Goal: Information Seeking & Learning: Learn about a topic

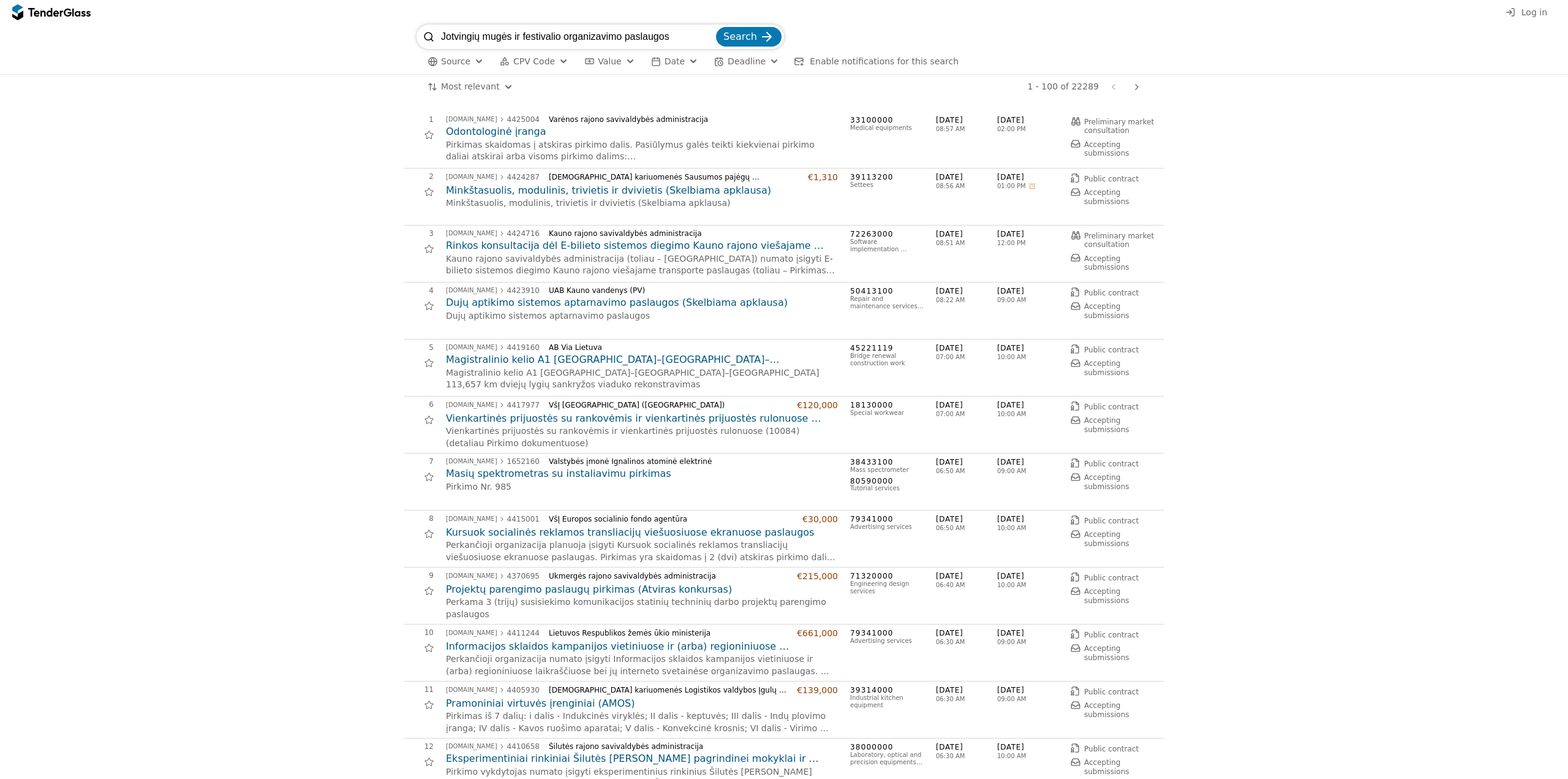
type input "Jotvingių mugės ir festivalio organizavimo paslaugos"
click at [745, 35] on span "Search" at bounding box center [740, 36] width 33 height 11
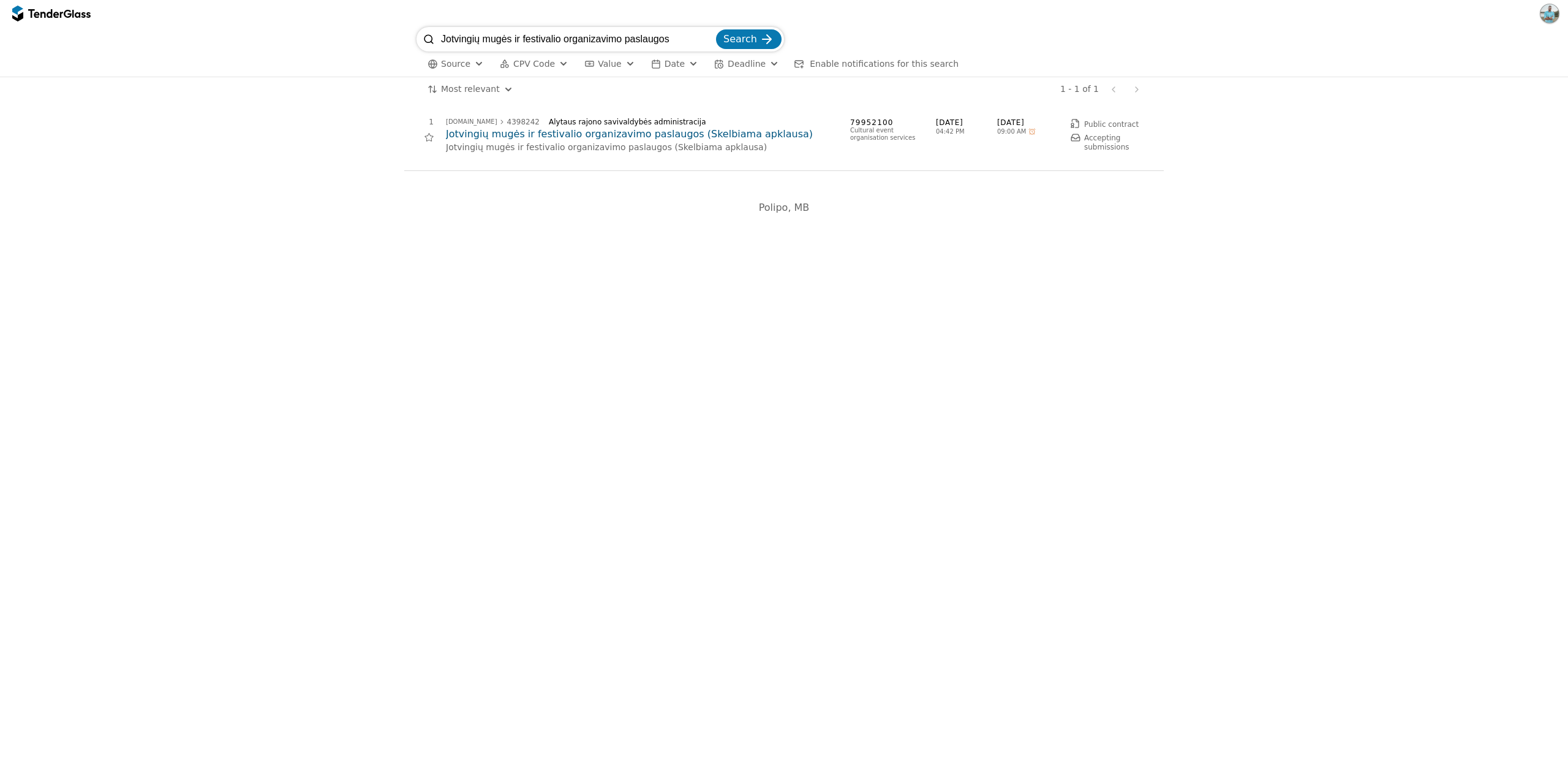
click at [521, 138] on h2 "Jotvingių mugės ir festivalio organizavimo paslaugos (Skelbiama apklausa)" at bounding box center [642, 134] width 392 height 13
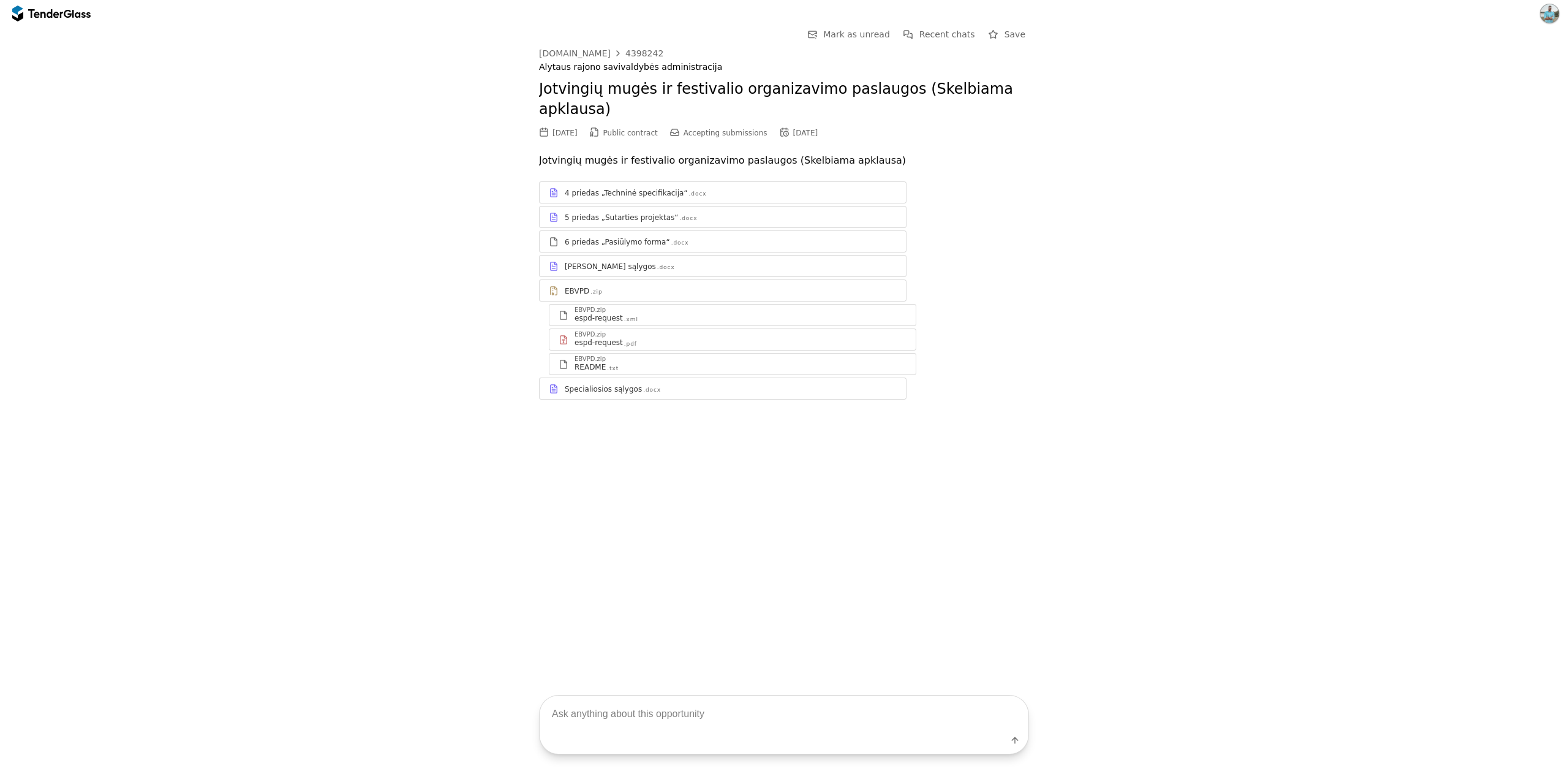
click at [654, 377] on link "Specialiosios sąlygos .docx" at bounding box center [723, 388] width 368 height 22
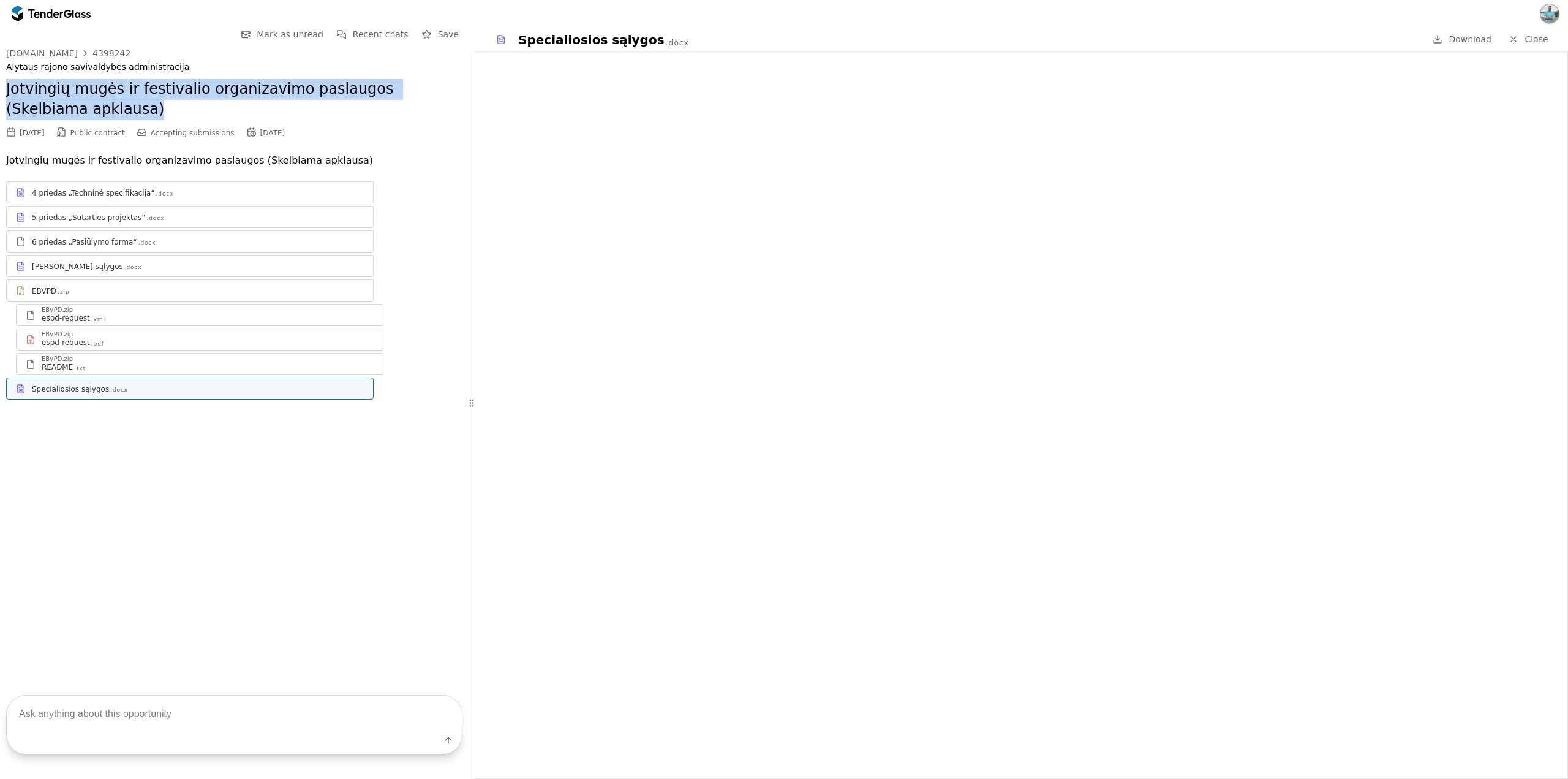
drag, startPoint x: 4, startPoint y: 85, endPoint x: 104, endPoint y: 104, distance: 101.8
click at [104, 104] on div "Go Back Mark as unread Recent chats Save [DOMAIN_NAME] 4398242 [GEOGRAPHIC_DATA…" at bounding box center [234, 349] width 469 height 644
click at [104, 104] on h2 "Jotvingių mugės ir festivalio organizavimo paslaugos (Skelbiama apklausa)" at bounding box center [234, 99] width 456 height 41
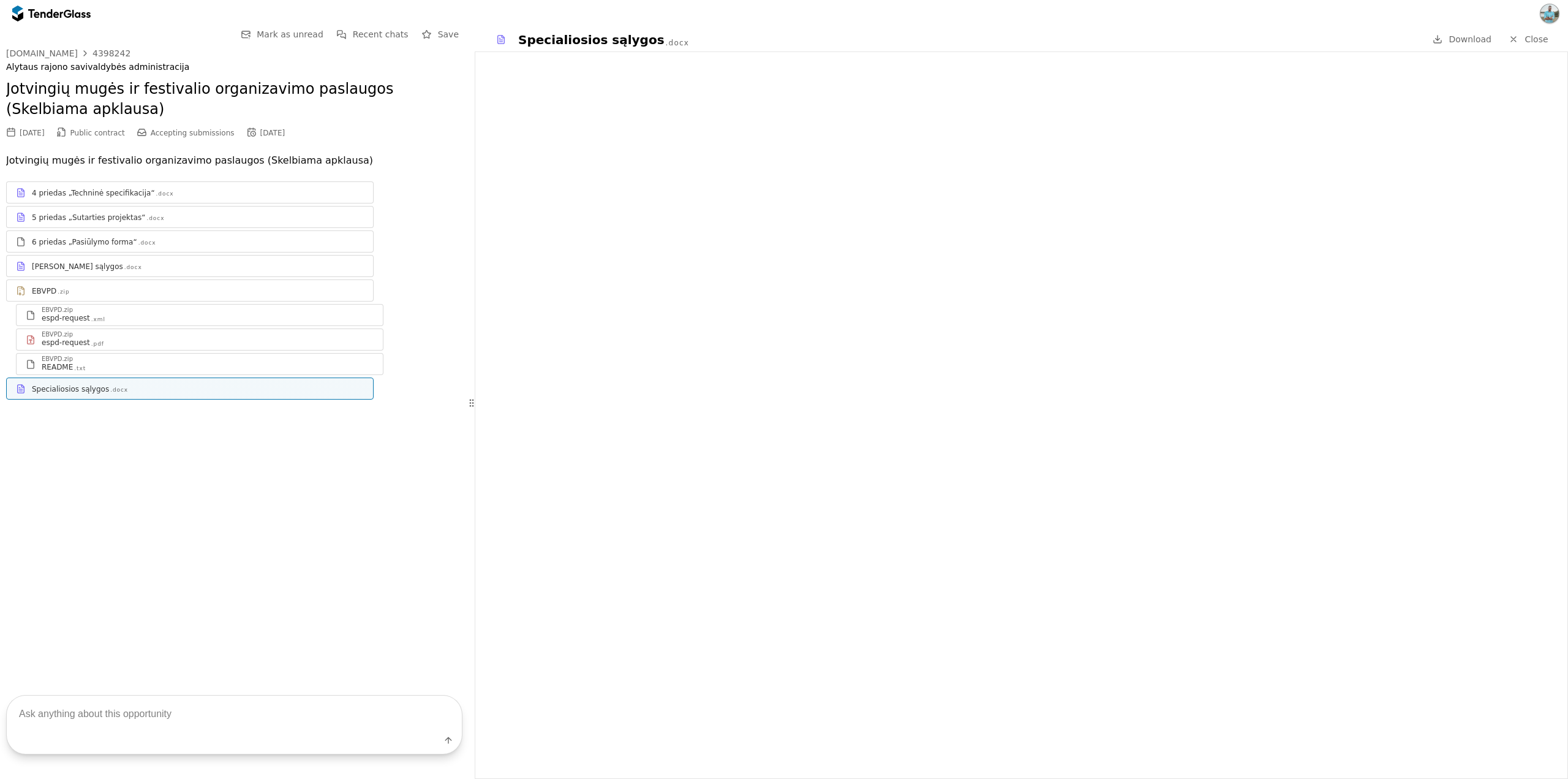
drag, startPoint x: 8, startPoint y: 92, endPoint x: 315, endPoint y: 130, distance: 309.3
click at [315, 130] on div "viesiejipirkimai.lt 4398242 Alytaus rajono savivaldybės administracija Jotvingi…" at bounding box center [234, 94] width 456 height 92
click at [315, 130] on div "09/08/2025 Public contract Accepting submissions 09/15/2025" at bounding box center [234, 133] width 456 height 13
drag, startPoint x: 325, startPoint y: 132, endPoint x: 15, endPoint y: 32, distance: 325.7
click at [15, 32] on div "Go Back Mark as unread Recent chats Save [DOMAIN_NAME] 4398242 [GEOGRAPHIC_DATA…" at bounding box center [234, 223] width 456 height 391
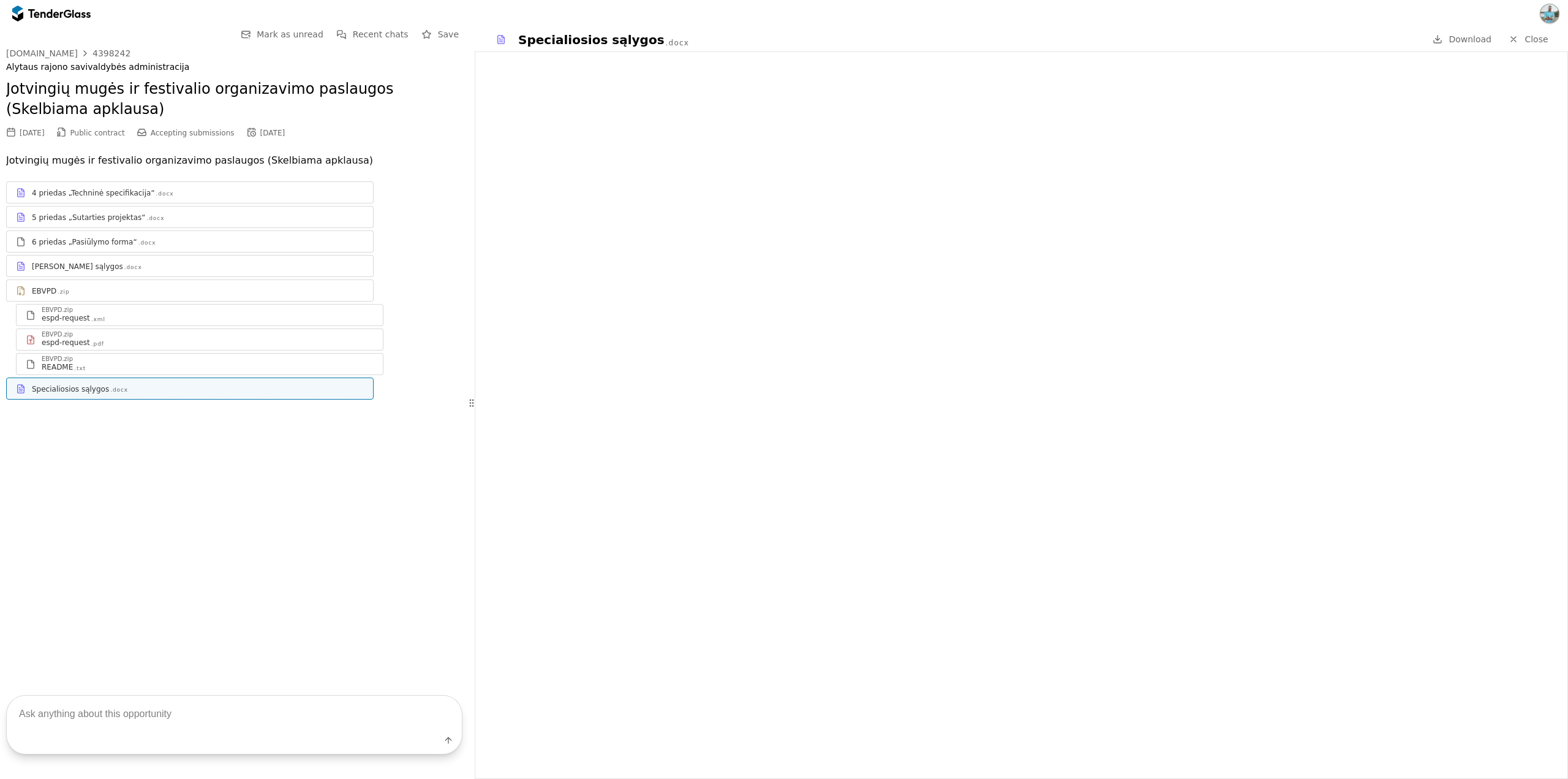
click at [146, 95] on h2 "Jotvingių mugės ir festivalio organizavimo paslaugos (Skelbiama apklausa)" at bounding box center [234, 99] width 456 height 41
click at [66, 94] on h2 "Jotvingių mugės ir festivalio organizavimo paslaugos (Skelbiama apklausa)" at bounding box center [234, 99] width 456 height 41
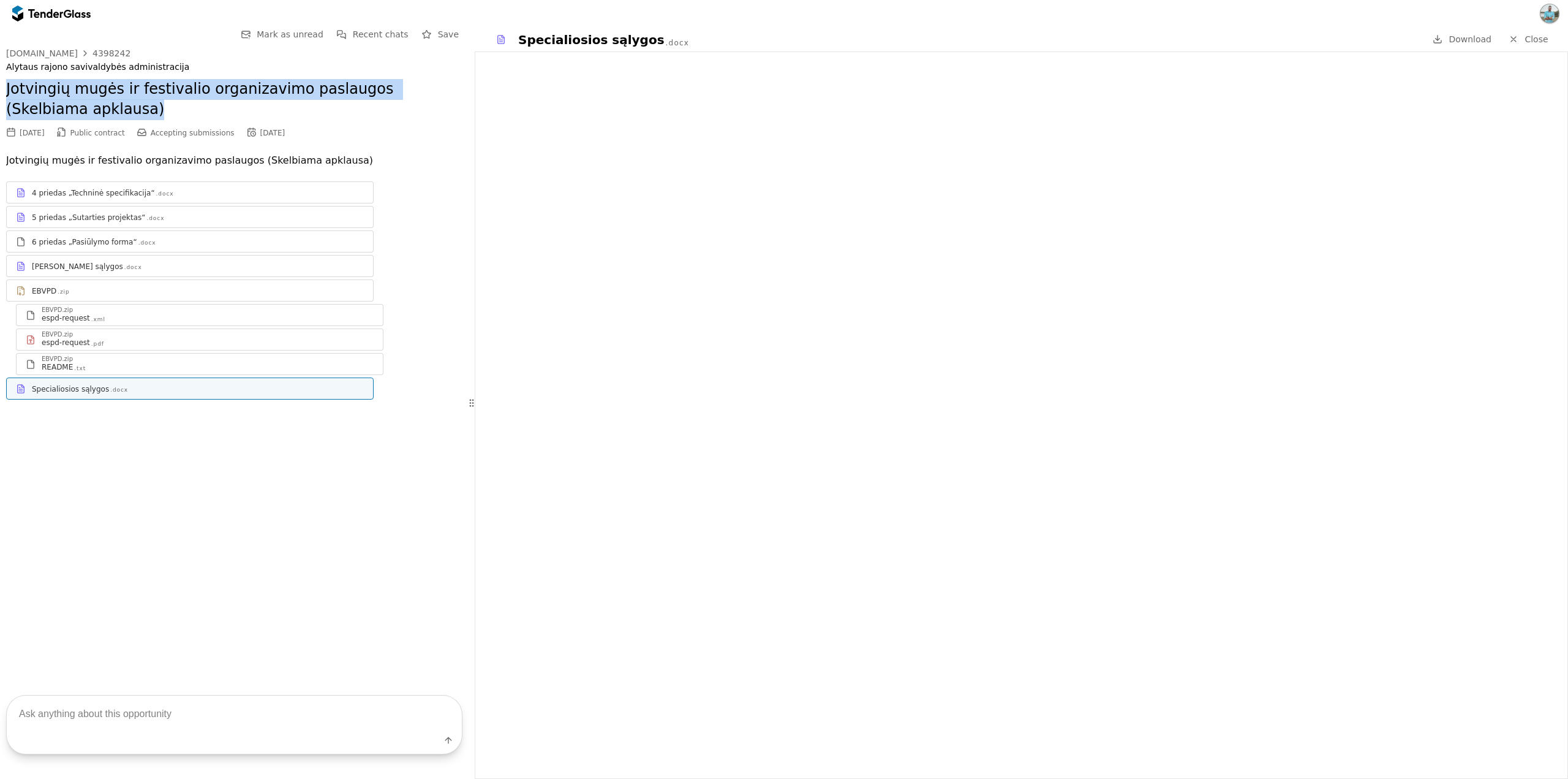
drag, startPoint x: 6, startPoint y: 89, endPoint x: 97, endPoint y: 107, distance: 92.8
click at [97, 107] on div "Go Back Mark as unread Recent chats Save [DOMAIN_NAME] 4398242 [GEOGRAPHIC_DATA…" at bounding box center [234, 349] width 469 height 644
click at [97, 107] on h2 "Jotvingių mugės ir festivalio organizavimo paslaugos (Skelbiama apklausa)" at bounding box center [234, 99] width 456 height 41
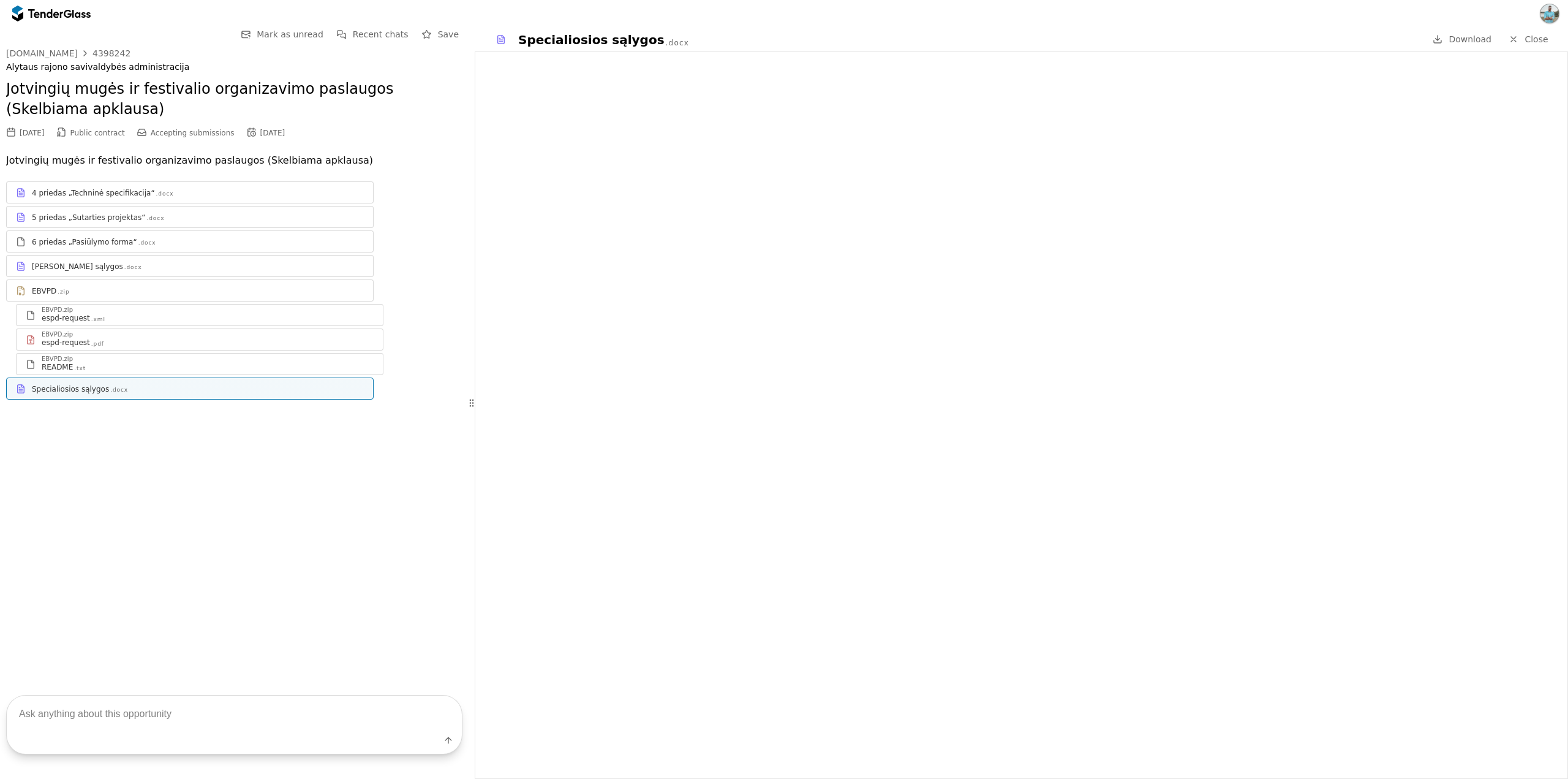
drag, startPoint x: 322, startPoint y: 140, endPoint x: 8, endPoint y: 39, distance: 329.8
click at [8, 40] on div "Go Back Mark as unread Recent chats Save [DOMAIN_NAME] 4398242 [GEOGRAPHIC_DATA…" at bounding box center [234, 223] width 456 height 391
click at [8, 39] on div "Go Back Mark as unread Recent chats Save" at bounding box center [234, 35] width 456 height 15
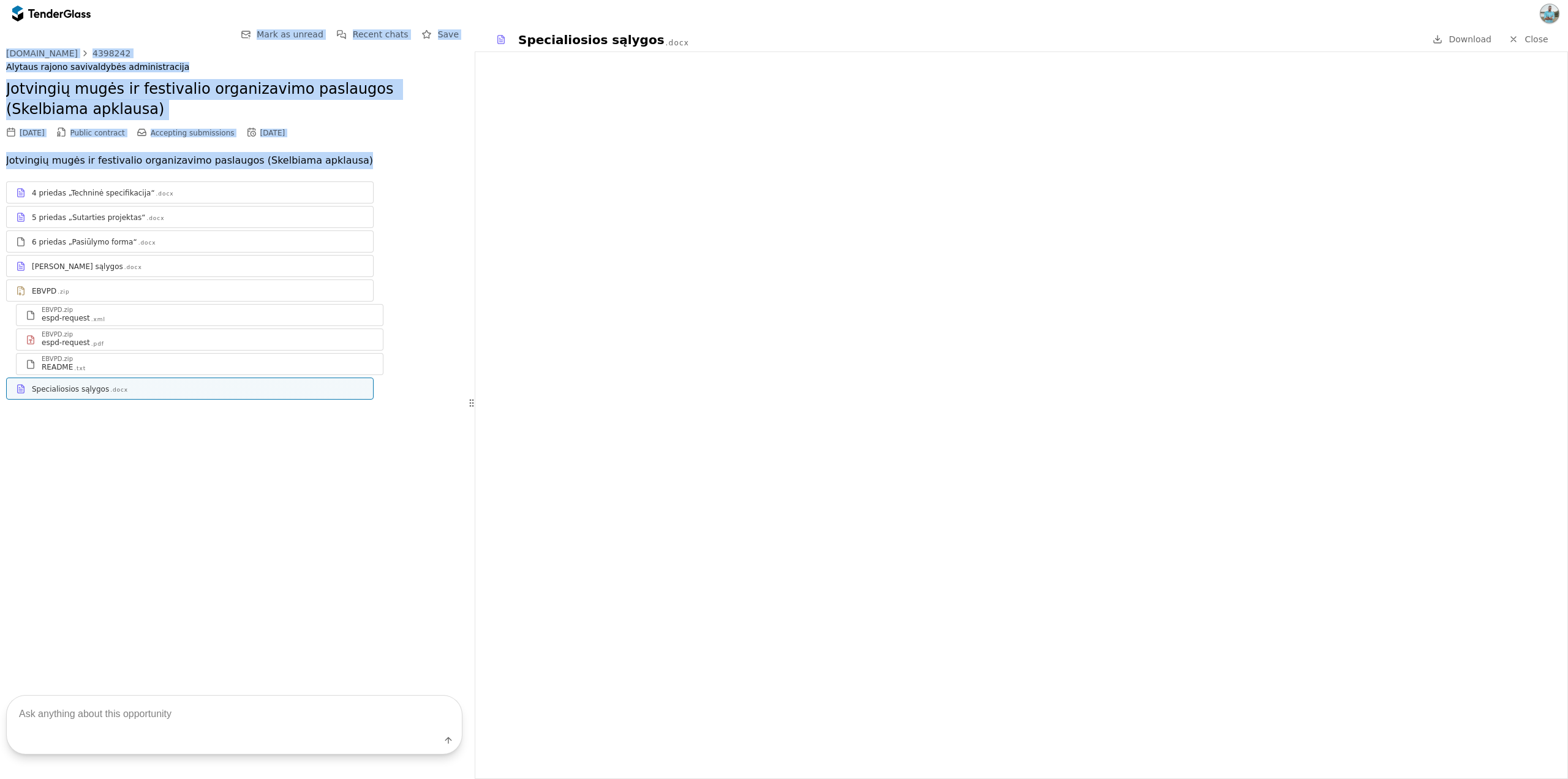
drag, startPoint x: 4, startPoint y: 21, endPoint x: 349, endPoint y: 154, distance: 369.7
click at [349, 154] on div "Go Back Mark as unread Recent chats Save viesiejipirkimai.lt 4398242 Alytaus ra…" at bounding box center [784, 390] width 1568 height 779
click at [349, 154] on p "Jotvingių mugės ir festivalio organizavimo paslaugos (Skelbiama apklausa)" at bounding box center [234, 160] width 456 height 17
drag, startPoint x: 362, startPoint y: 171, endPoint x: 0, endPoint y: 8, distance: 397.0
click at [0, 8] on div "Go Back Mark as unread Recent chats Save viesiejipirkimai.lt 4398242 Alytaus ra…" at bounding box center [784, 390] width 1568 height 779
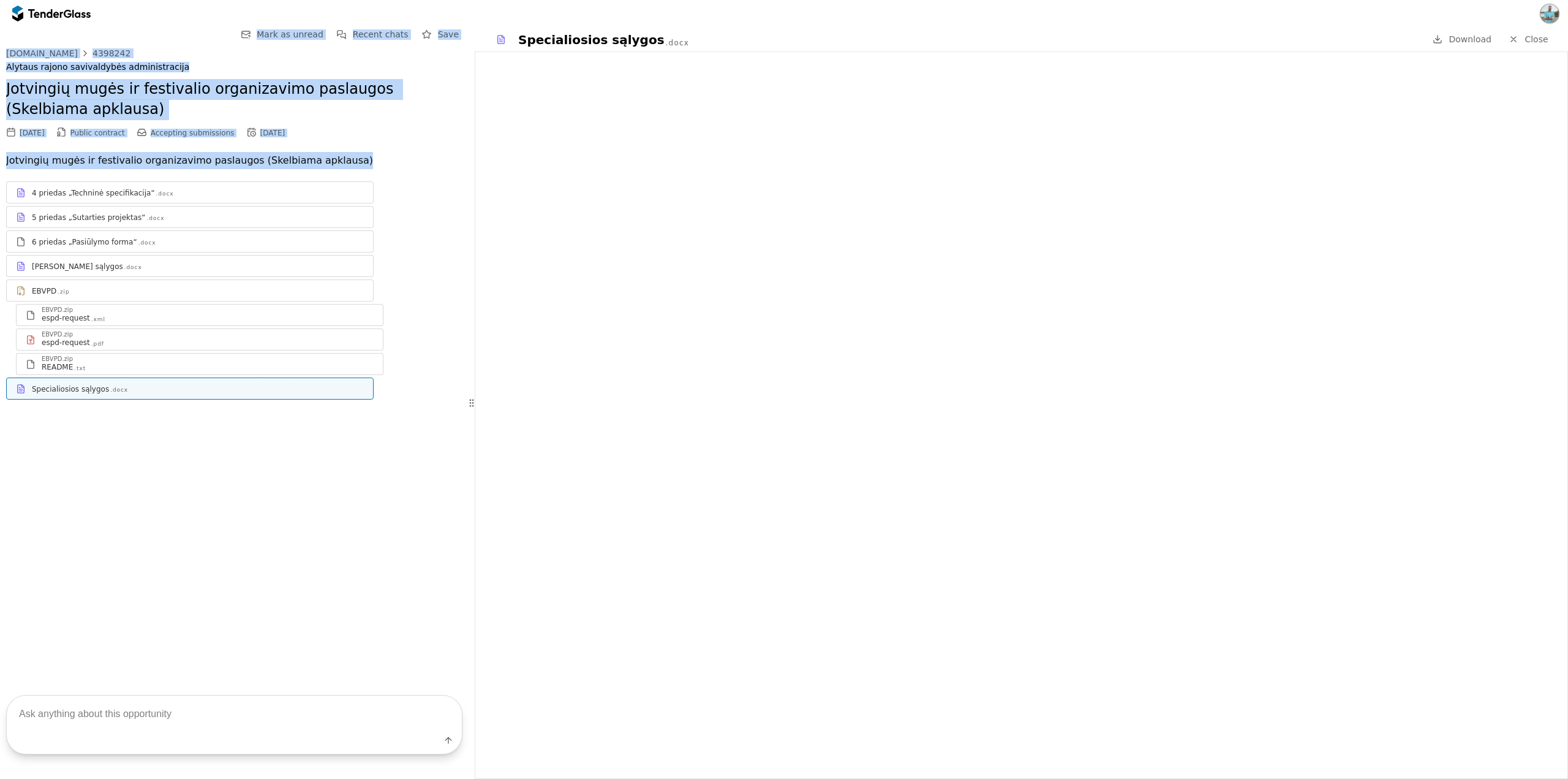
click at [359, 119] on h2 "Jotvingių mugės ir festivalio organizavimo paslaugos (Skelbiama apklausa)" at bounding box center [234, 99] width 456 height 41
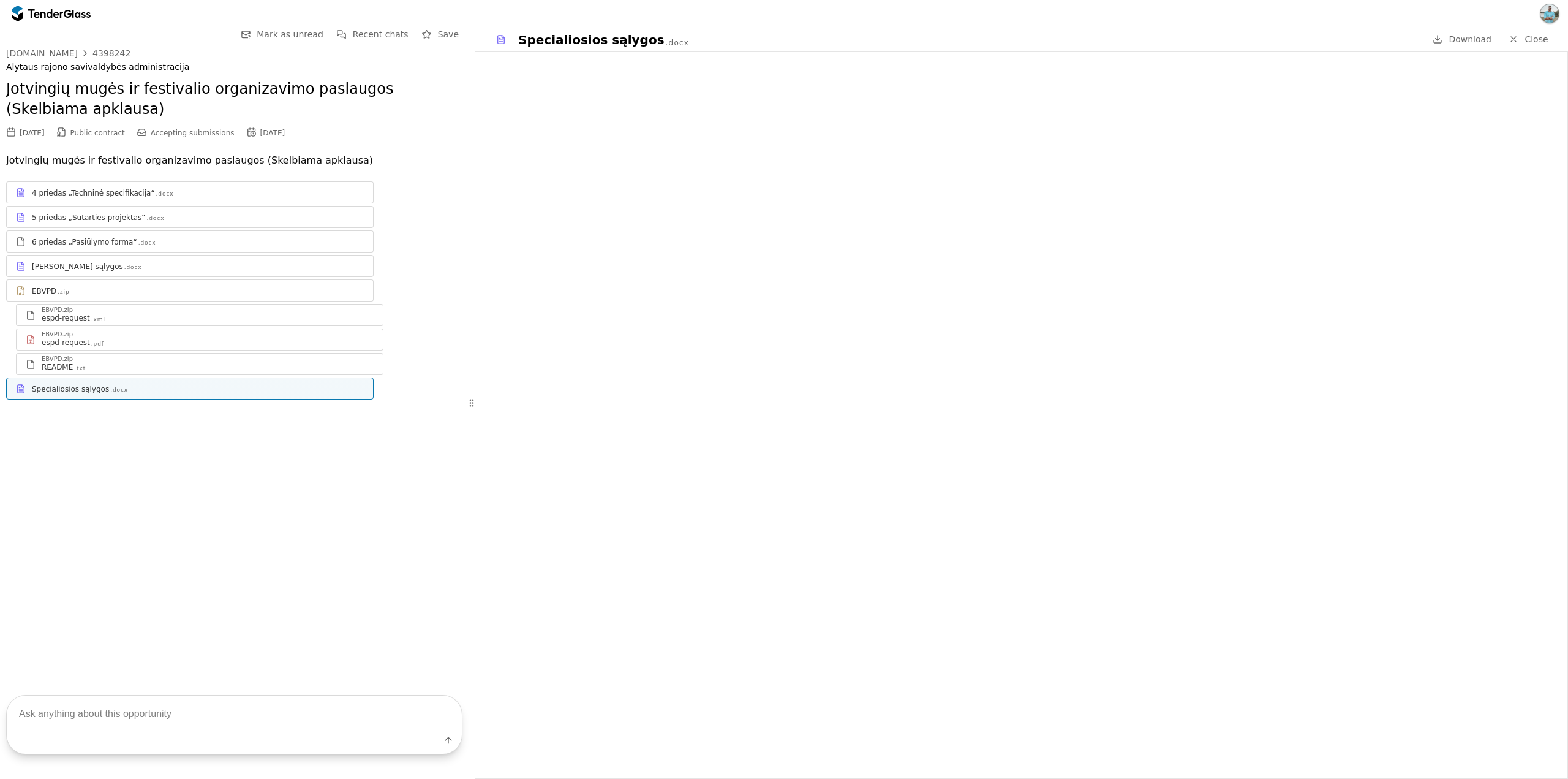
click at [452, 152] on div "Go Back Mark as unread Recent chats Save viesiejipirkimai.lt 4398242 Alytaus ra…" at bounding box center [784, 403] width 1568 height 752
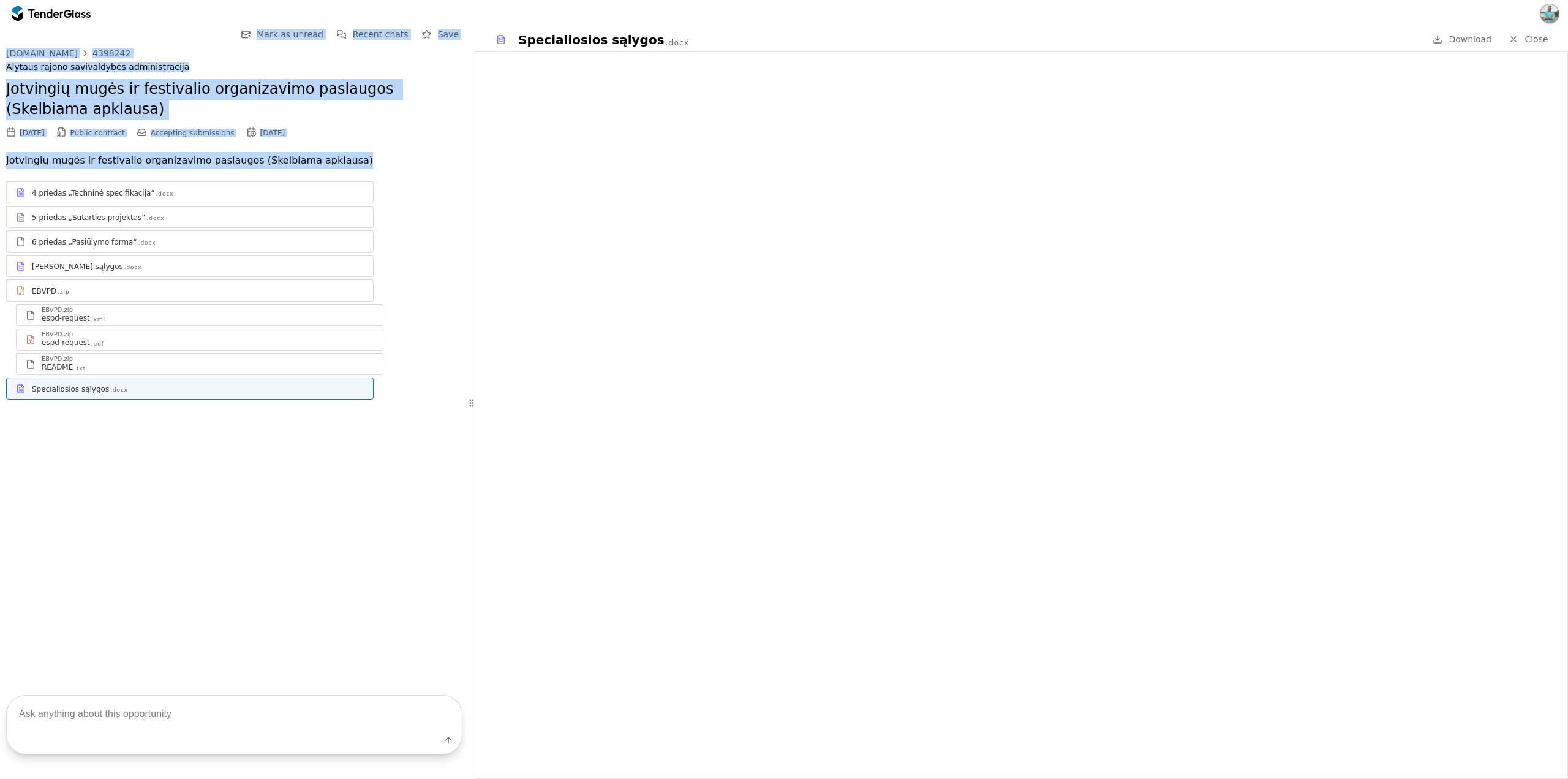
drag, startPoint x: 444, startPoint y: 166, endPoint x: 0, endPoint y: 0, distance: 474.0
click at [0, 0] on div "Go Back Mark as unread Recent chats Save viesiejipirkimai.lt 4398242 Alytaus ra…" at bounding box center [784, 390] width 1568 height 779
click at [386, 149] on div "viesiejipirkimai.lt 4398242 Alytaus rajono savivaldybės administracija Jotvingi…" at bounding box center [234, 231] width 456 height 364
drag, startPoint x: 403, startPoint y: 156, endPoint x: 20, endPoint y: 51, distance: 397.1
click at [20, 51] on div "viesiejipirkimai.lt 4398242 Alytaus rajono savivaldybės administracija Jotvingi…" at bounding box center [234, 231] width 456 height 364
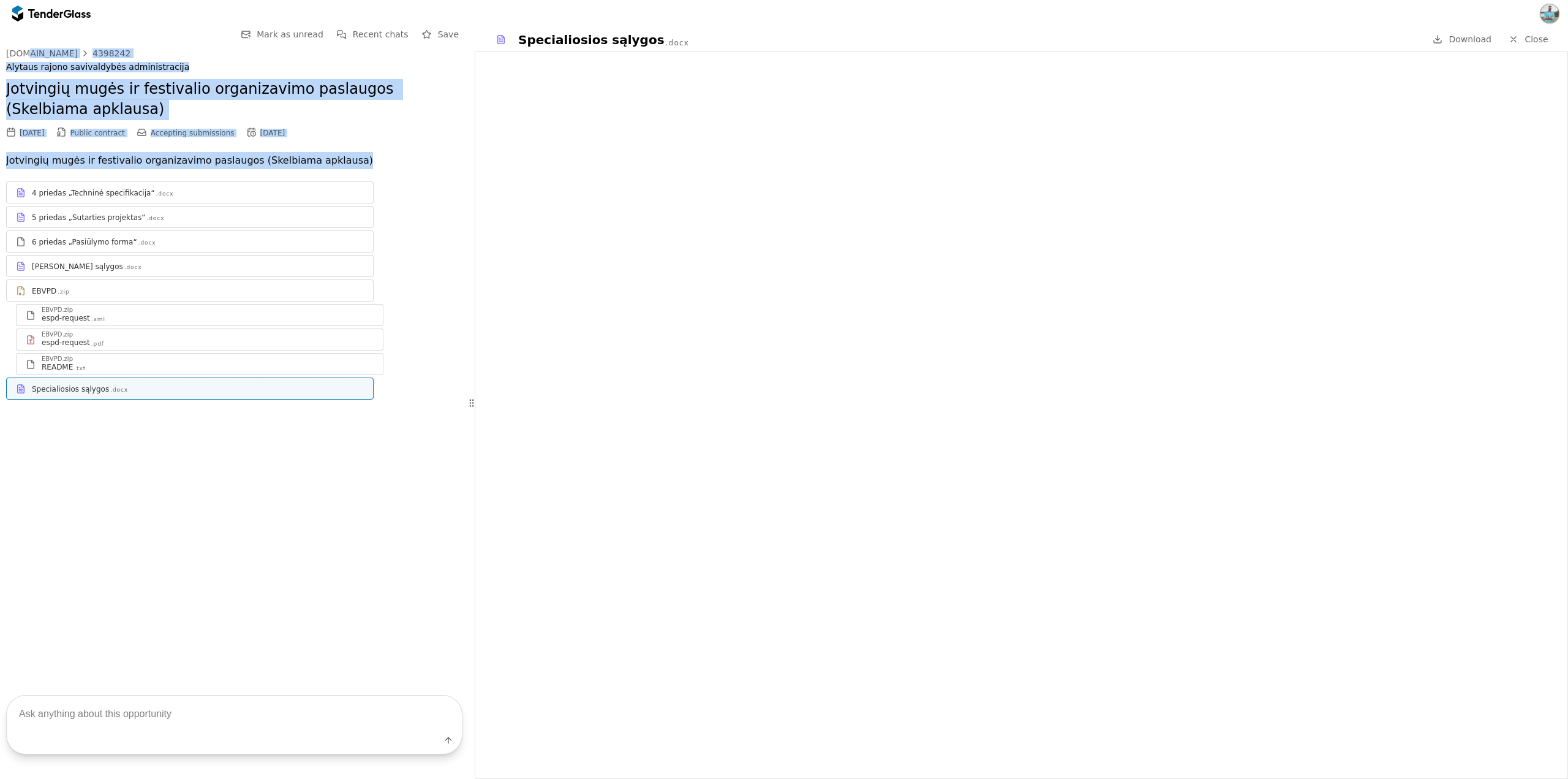
click at [396, 135] on div "09/08/2025 Public contract Accepting submissions 09/15/2025" at bounding box center [234, 133] width 456 height 13
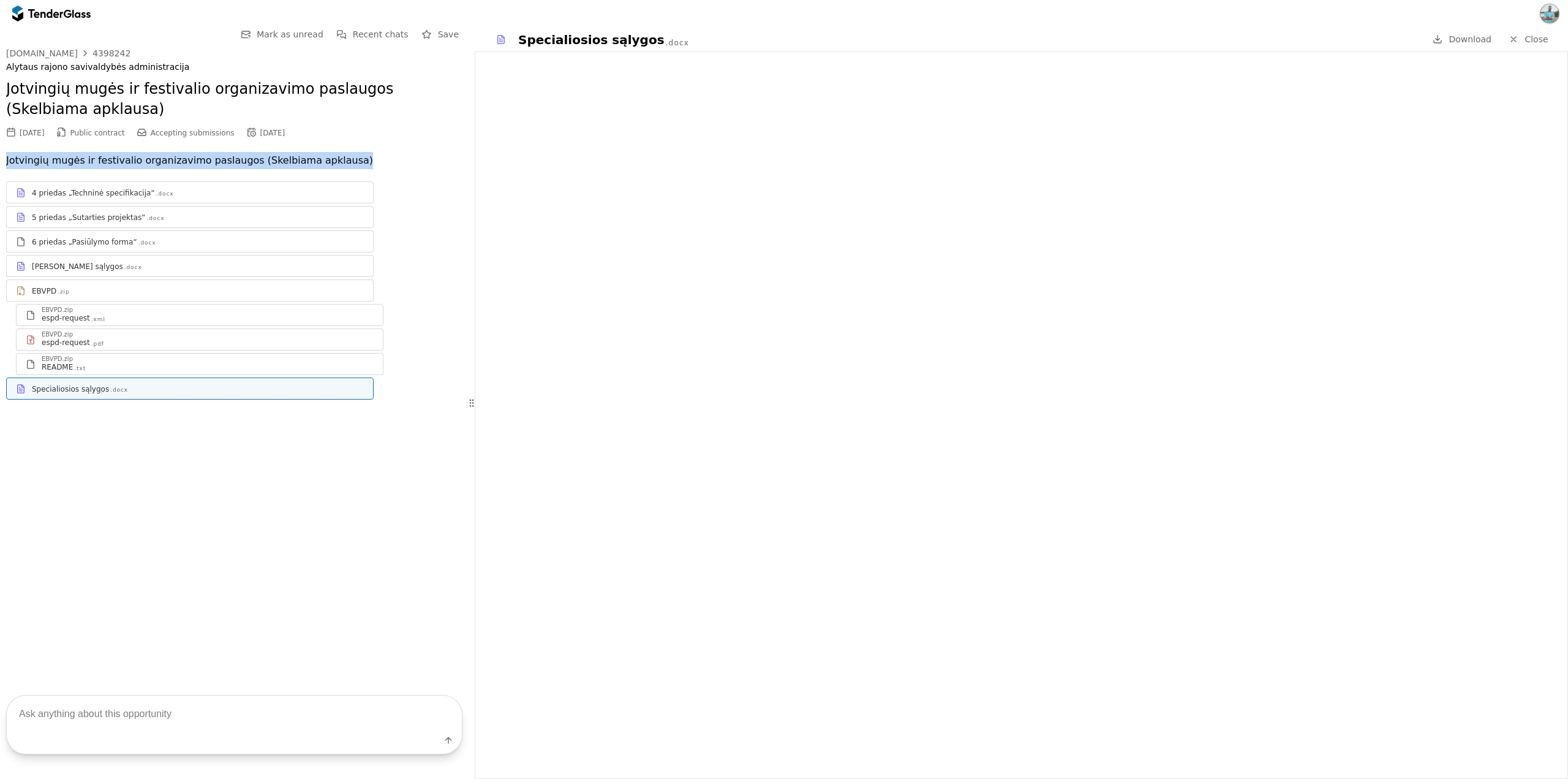
drag, startPoint x: 6, startPoint y: 159, endPoint x: 358, endPoint y: 168, distance: 352.1
click at [358, 168] on p "Jotvingių mugės ir festivalio organizavimo paslaugos (Skelbiama apklausa)" at bounding box center [234, 160] width 456 height 17
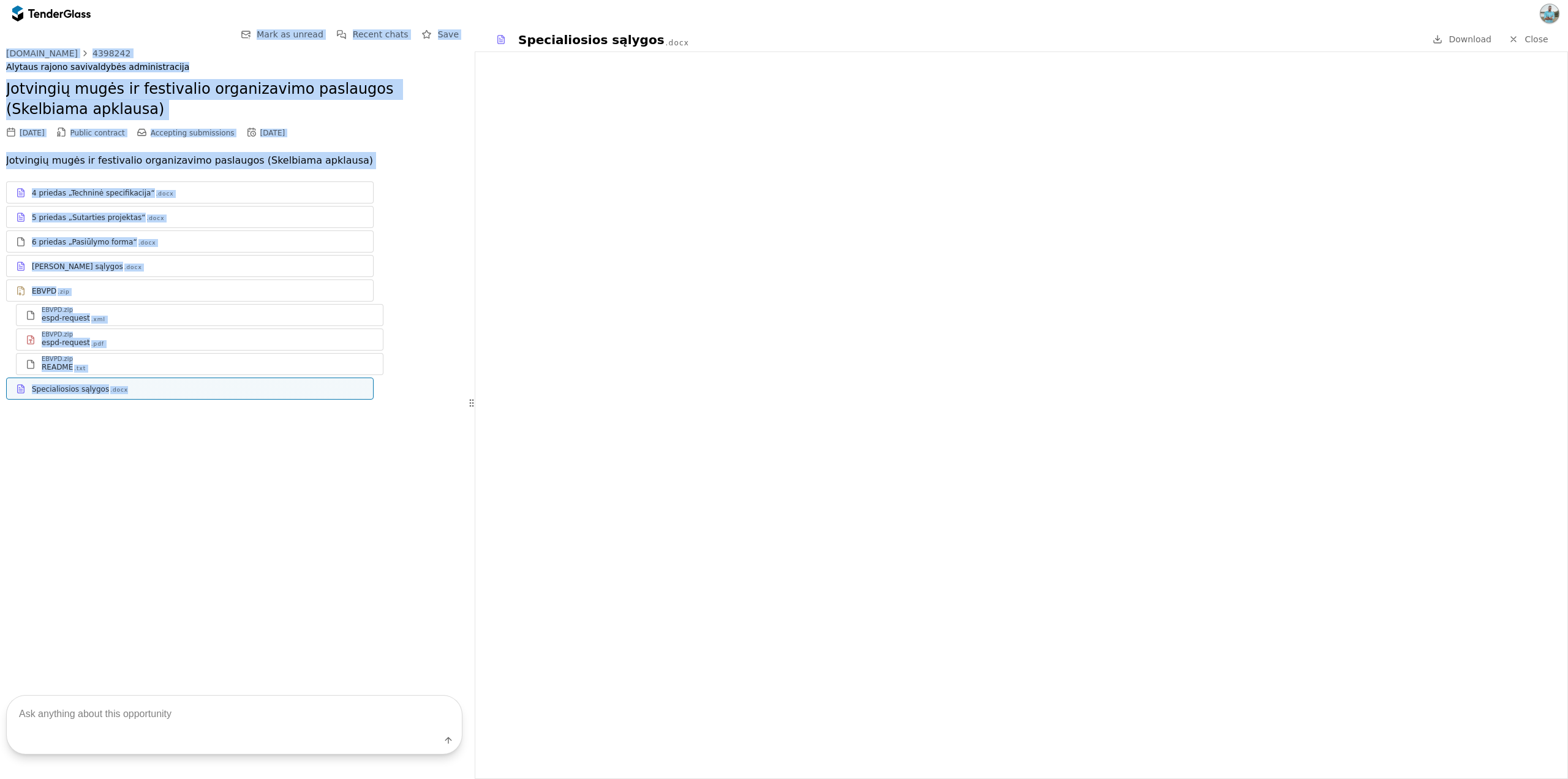
drag, startPoint x: 202, startPoint y: 415, endPoint x: 8, endPoint y: 44, distance: 418.7
click at [8, 44] on div "Go Back Mark as unread Recent chats Save [DOMAIN_NAME] 4398242 [GEOGRAPHIC_DATA…" at bounding box center [234, 223] width 456 height 391
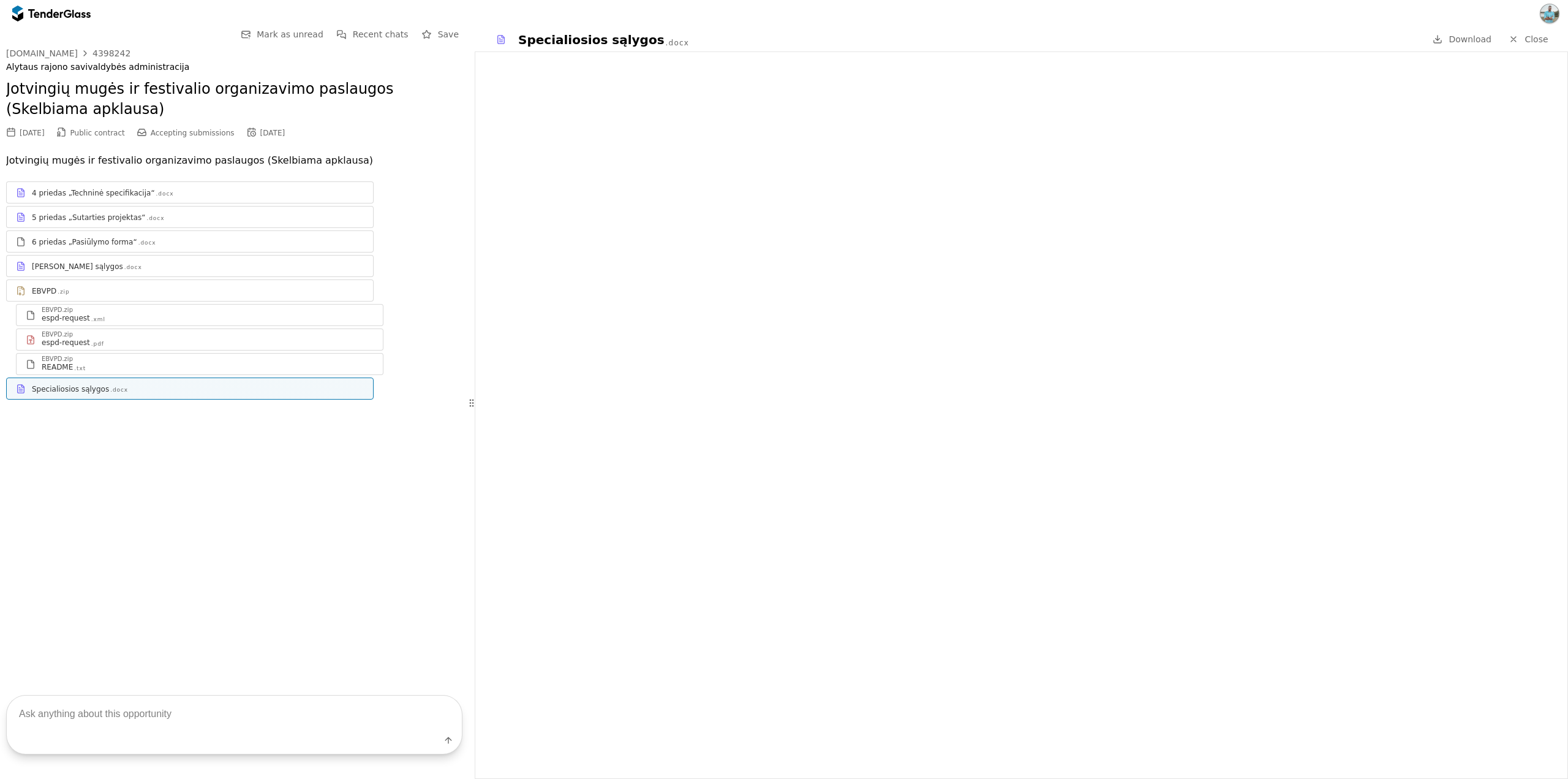
click at [8, 44] on div "Go Back Mark as unread Recent chats Save [DOMAIN_NAME] 4398242 [GEOGRAPHIC_DATA…" at bounding box center [234, 223] width 456 height 391
drag, startPoint x: 8, startPoint y: 44, endPoint x: 458, endPoint y: 445, distance: 602.7
click at [458, 445] on div "Go Back Mark as unread Recent chats Save [DOMAIN_NAME] 4398242 [GEOGRAPHIC_DATA…" at bounding box center [234, 349] width 469 height 644
click at [434, 382] on div "4 priedas „Techninė specifikacija“ .docx 5 priedas „Sutarties projektas“ .docx …" at bounding box center [234, 290] width 456 height 218
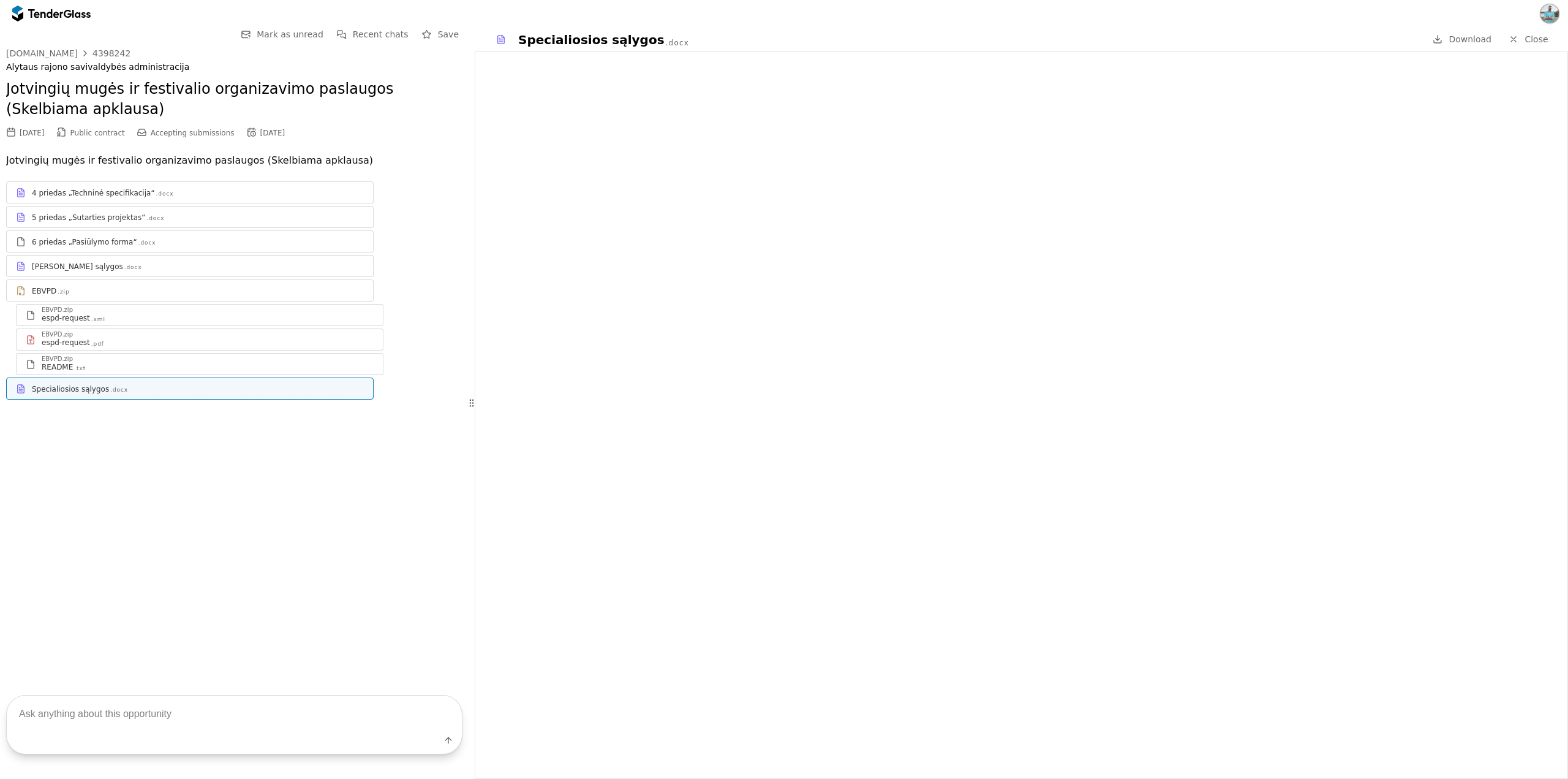
click at [457, 376] on div "4 priedas „Techninė specifikacija“ .docx 5 priedas „Sutarties projektas“ .docx …" at bounding box center [234, 290] width 456 height 218
click at [394, 417] on div "Go Back Mark as unread Recent chats Save [DOMAIN_NAME] 4398242 [GEOGRAPHIC_DATA…" at bounding box center [234, 223] width 456 height 391
click at [372, 413] on div "Go Back Mark as unread Recent chats Save [DOMAIN_NAME] 4398242 [GEOGRAPHIC_DATA…" at bounding box center [234, 223] width 456 height 391
click at [252, 425] on div "Go Back Mark as unread Recent chats Save [DOMAIN_NAME] 4398242 [GEOGRAPHIC_DATA…" at bounding box center [234, 349] width 469 height 644
click at [220, 421] on div "Go Back Mark as unread Recent chats Save [DOMAIN_NAME] 4398242 [GEOGRAPHIC_DATA…" at bounding box center [234, 349] width 469 height 644
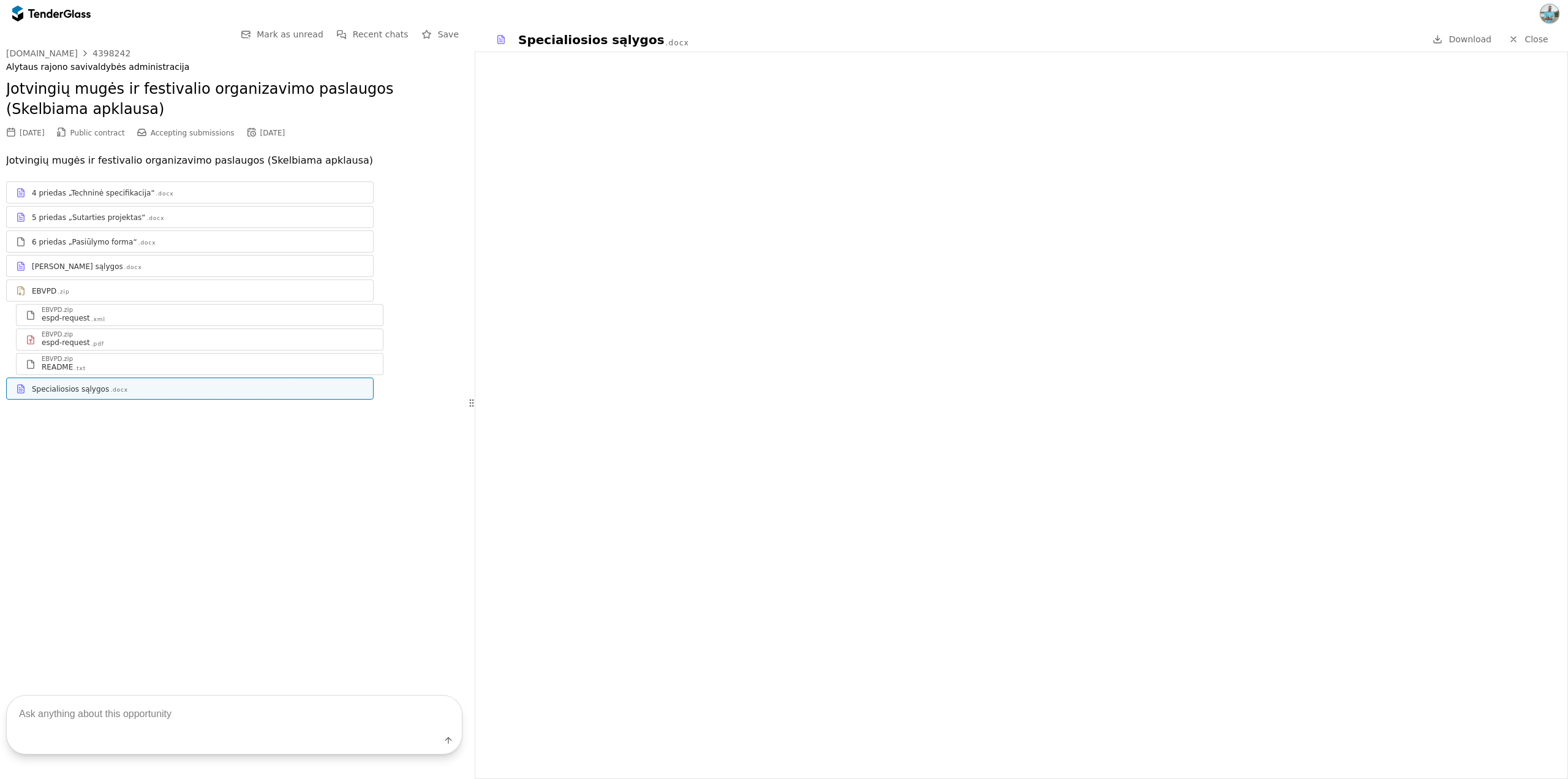
click at [190, 408] on div "4 priedas „Techninė specifikacija“ .docx 5 priedas „Sutarties projektas“ .docx …" at bounding box center [234, 291] width 456 height 243
click at [449, 347] on div "4 priedas „Techninė specifikacija“ .docx 5 priedas „Sutarties projektas“ .docx …" at bounding box center [234, 290] width 456 height 218
click at [413, 267] on div "4 priedas „Techninė specifikacija“ .docx 5 priedas „Sutarties projektas“ .docx …" at bounding box center [234, 290] width 456 height 218
click at [422, 124] on div "Jotvingių mugės ir festivalio organizavimo paslaugos (Skelbiama apklausa)" at bounding box center [234, 99] width 456 height 53
click at [374, 95] on h2 "Jotvingių mugės ir festivalio organizavimo paslaugos (Skelbiama apklausa)" at bounding box center [234, 99] width 456 height 41
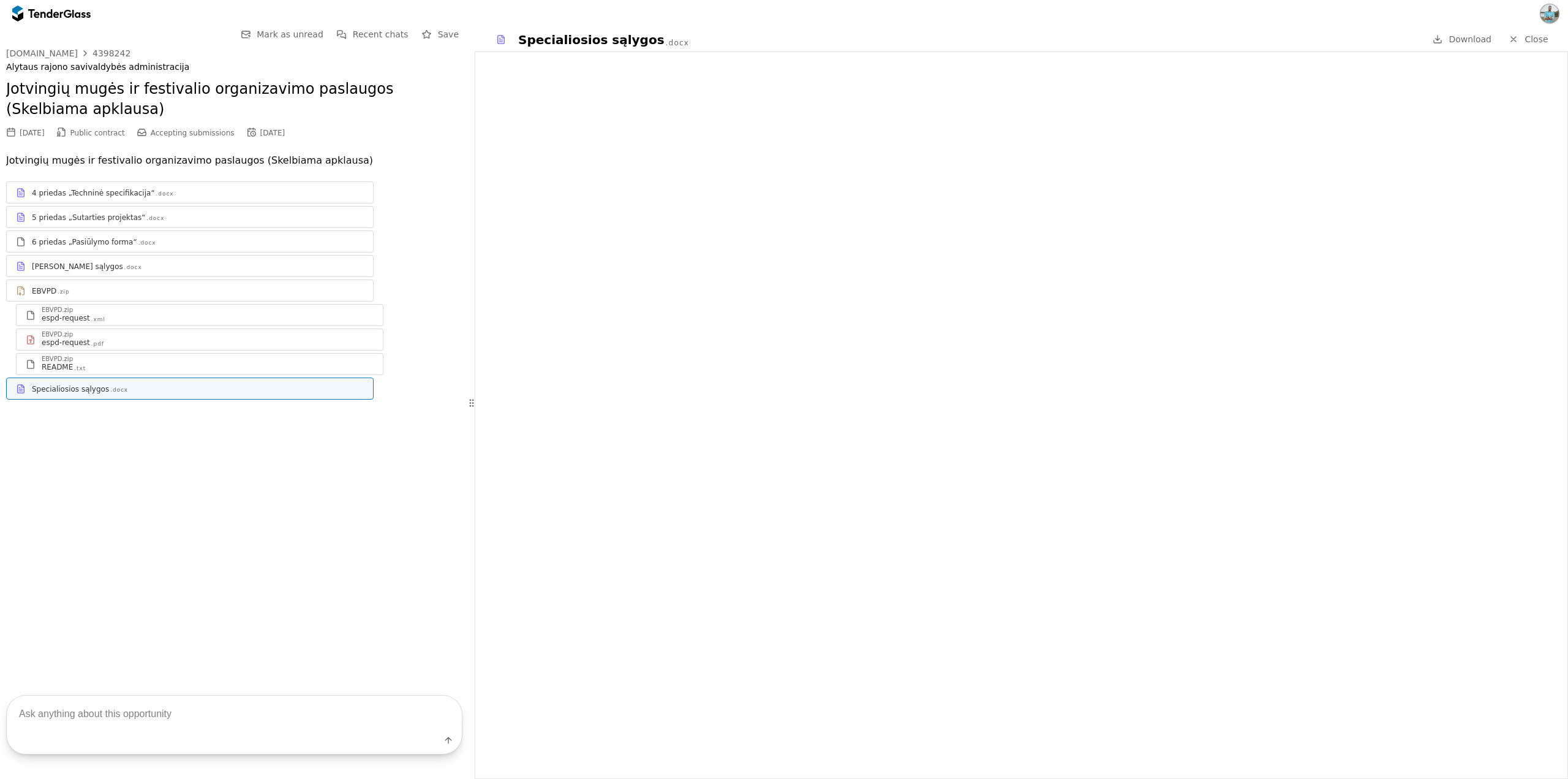
click at [357, 94] on h2 "Jotvingių mugės ir festivalio organizavimo paslaugos (Skelbiama apklausa)" at bounding box center [234, 99] width 456 height 41
click at [206, 73] on div "Jotvingių mugės ir festivalio organizavimo paslaugos (Skelbiama apklausa)" at bounding box center [234, 99] width 456 height 53
drag, startPoint x: 232, startPoint y: 484, endPoint x: 202, endPoint y: 408, distance: 81.7
click at [232, 484] on div "Go Back Mark as unread Recent chats Save [DOMAIN_NAME] 4398242 [GEOGRAPHIC_DATA…" at bounding box center [234, 349] width 469 height 644
click at [120, 157] on p "Jotvingių mugės ir festivalio organizavimo paslaugos (Skelbiama apklausa)" at bounding box center [234, 160] width 456 height 17
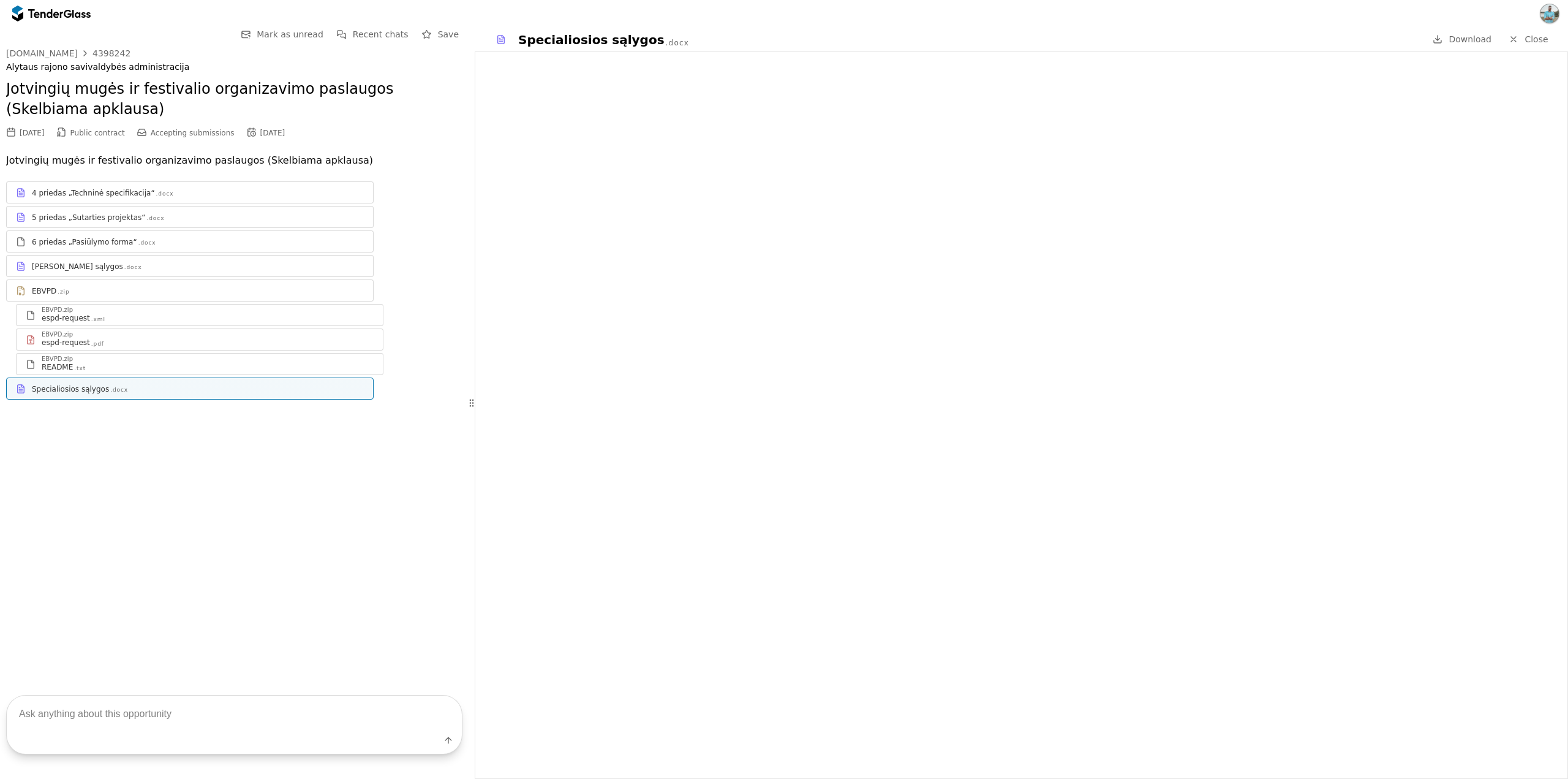
click at [131, 156] on p "Jotvingių mugės ir festivalio organizavimo paslaugos (Skelbiama apklausa)" at bounding box center [234, 160] width 456 height 17
click at [296, 177] on div "4 priedas „Techninė specifikacija“ .docx 5 priedas „Sutarties projektas“ .docx …" at bounding box center [234, 291] width 456 height 243
click at [298, 162] on p "Jotvingių mugės ir festivalio organizavimo paslaugos (Skelbiama apklausa)" at bounding box center [234, 160] width 456 height 17
click at [137, 97] on h2 "Jotvingių mugės ir festivalio organizavimo paslaugos (Skelbiama apklausa)" at bounding box center [234, 99] width 456 height 41
click at [135, 85] on h2 "Jotvingių mugės ir festivalio organizavimo paslaugos (Skelbiama apklausa)" at bounding box center [234, 99] width 456 height 41
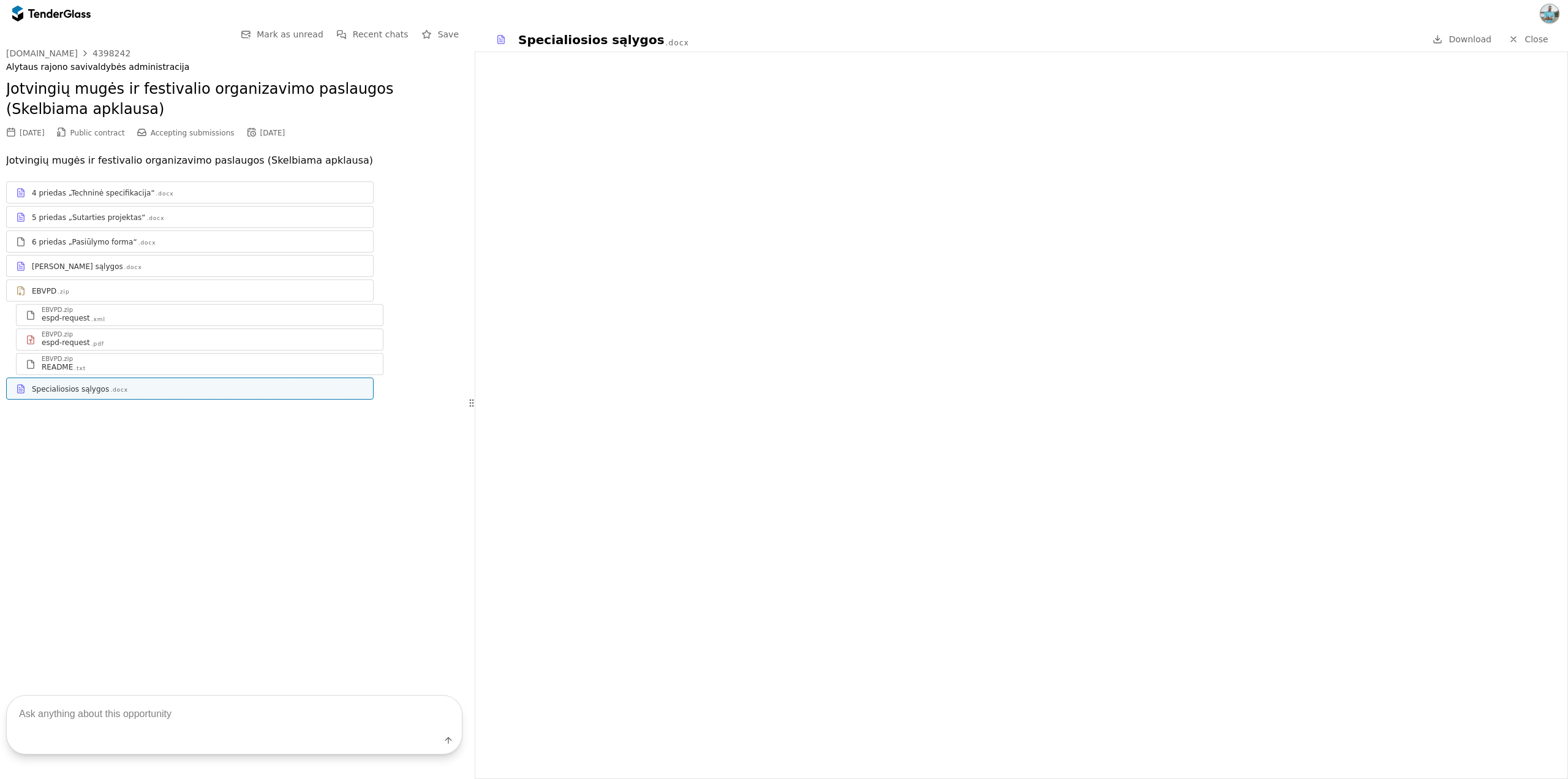
click at [119, 71] on div "Alytaus rajono savivaldybės administracija" at bounding box center [234, 67] width 456 height 10
click at [413, 178] on div "4 priedas „Techninė specifikacija“ .docx 5 priedas „Sutarties projektas“ .docx …" at bounding box center [234, 291] width 456 height 243
click at [1529, 38] on span "Close" at bounding box center [1536, 39] width 23 height 10
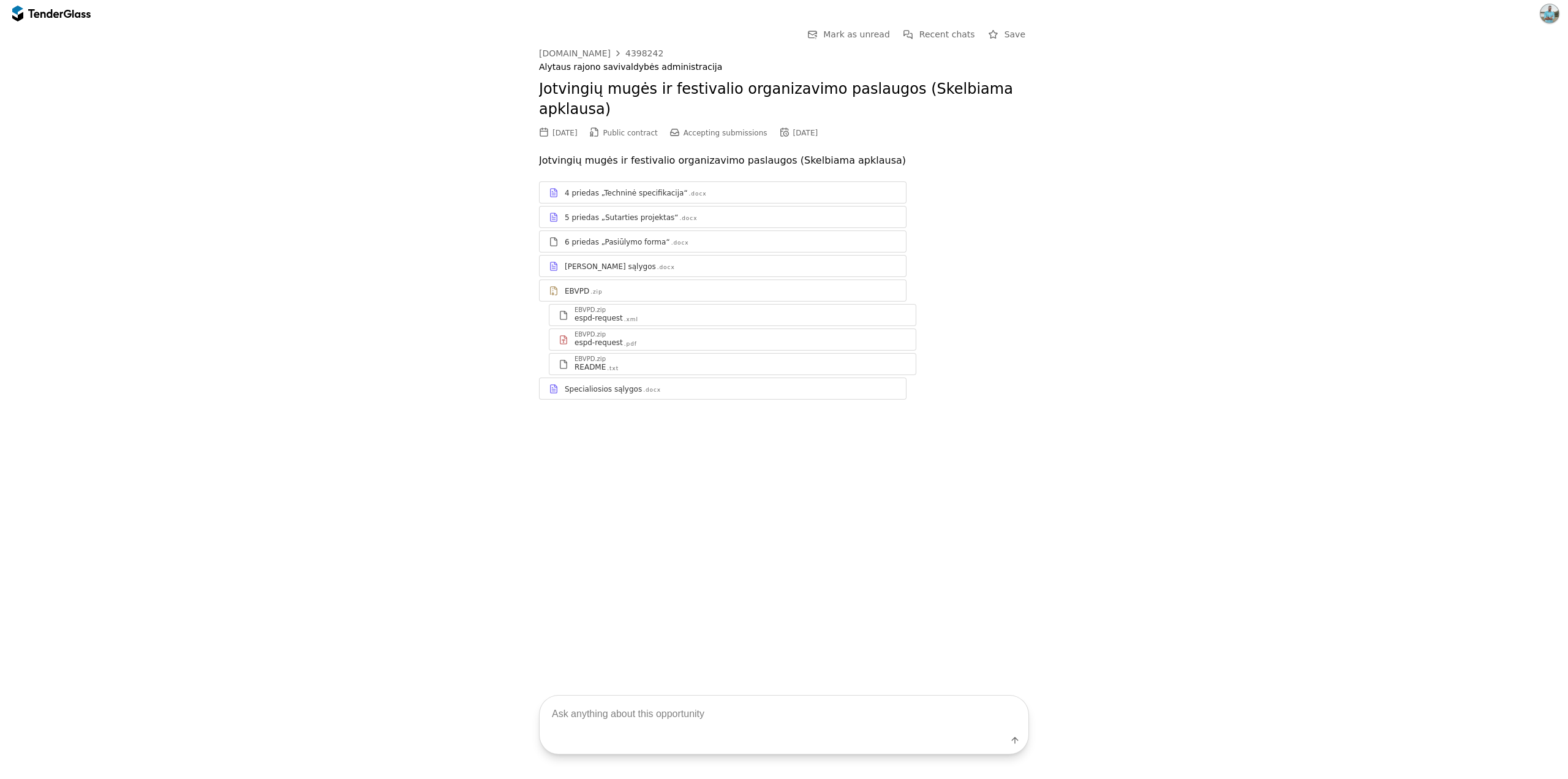
click at [1165, 235] on div "Go Back Mark as unread Recent chats Save [DOMAIN_NAME] 4398242 [GEOGRAPHIC_DATA…" at bounding box center [784, 223] width 1556 height 391
click at [599, 82] on h2 "Jotvingių mugės ir festivalio organizavimo paslaugos (Skelbiama apklausa)" at bounding box center [784, 99] width 490 height 41
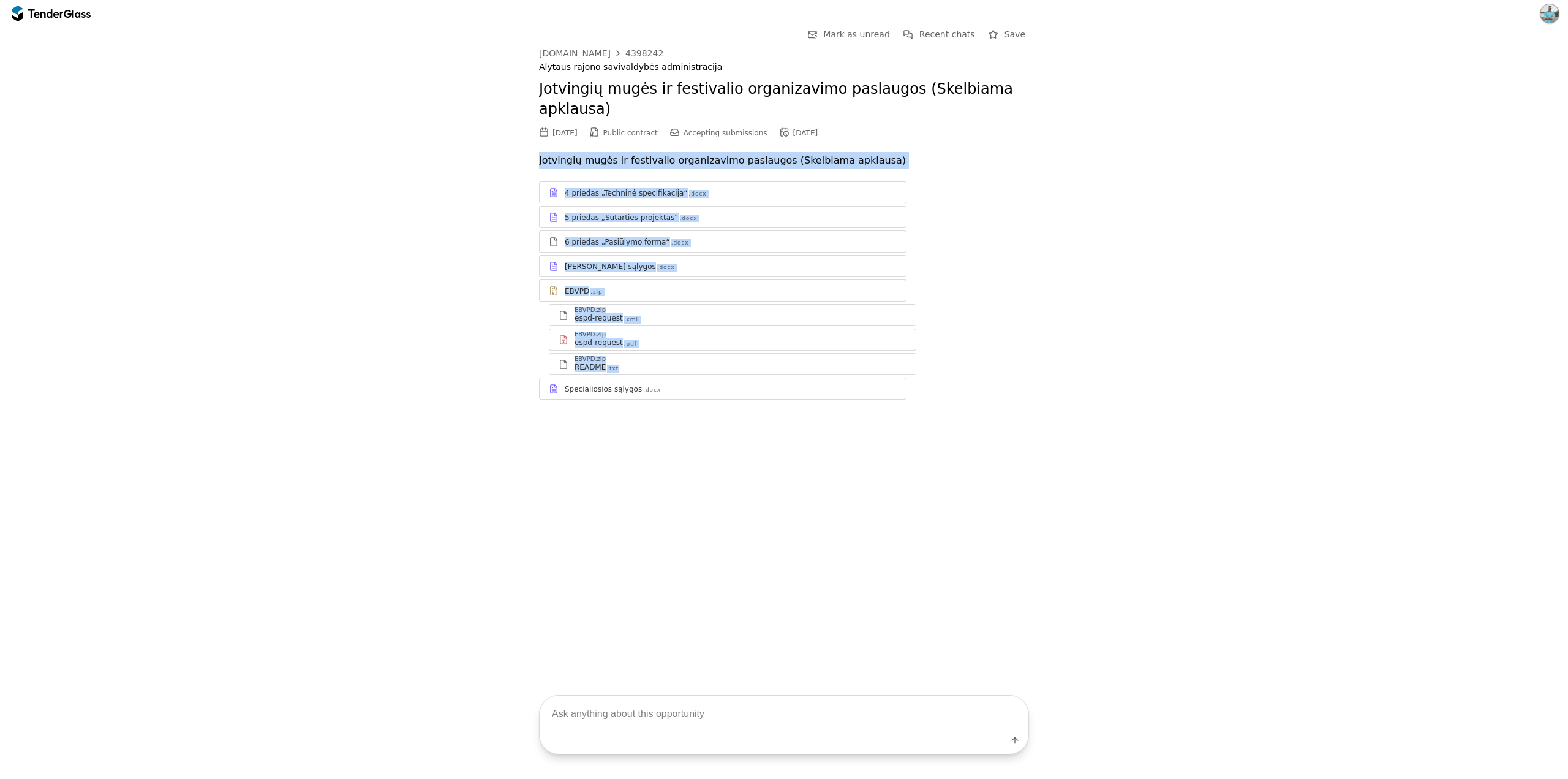
drag, startPoint x: 454, startPoint y: 150, endPoint x: 1196, endPoint y: 378, distance: 776.2
click at [1196, 378] on div "Go Back Mark as unread Recent chats Save [DOMAIN_NAME] 4398242 [GEOGRAPHIC_DATA…" at bounding box center [784, 223] width 1556 height 391
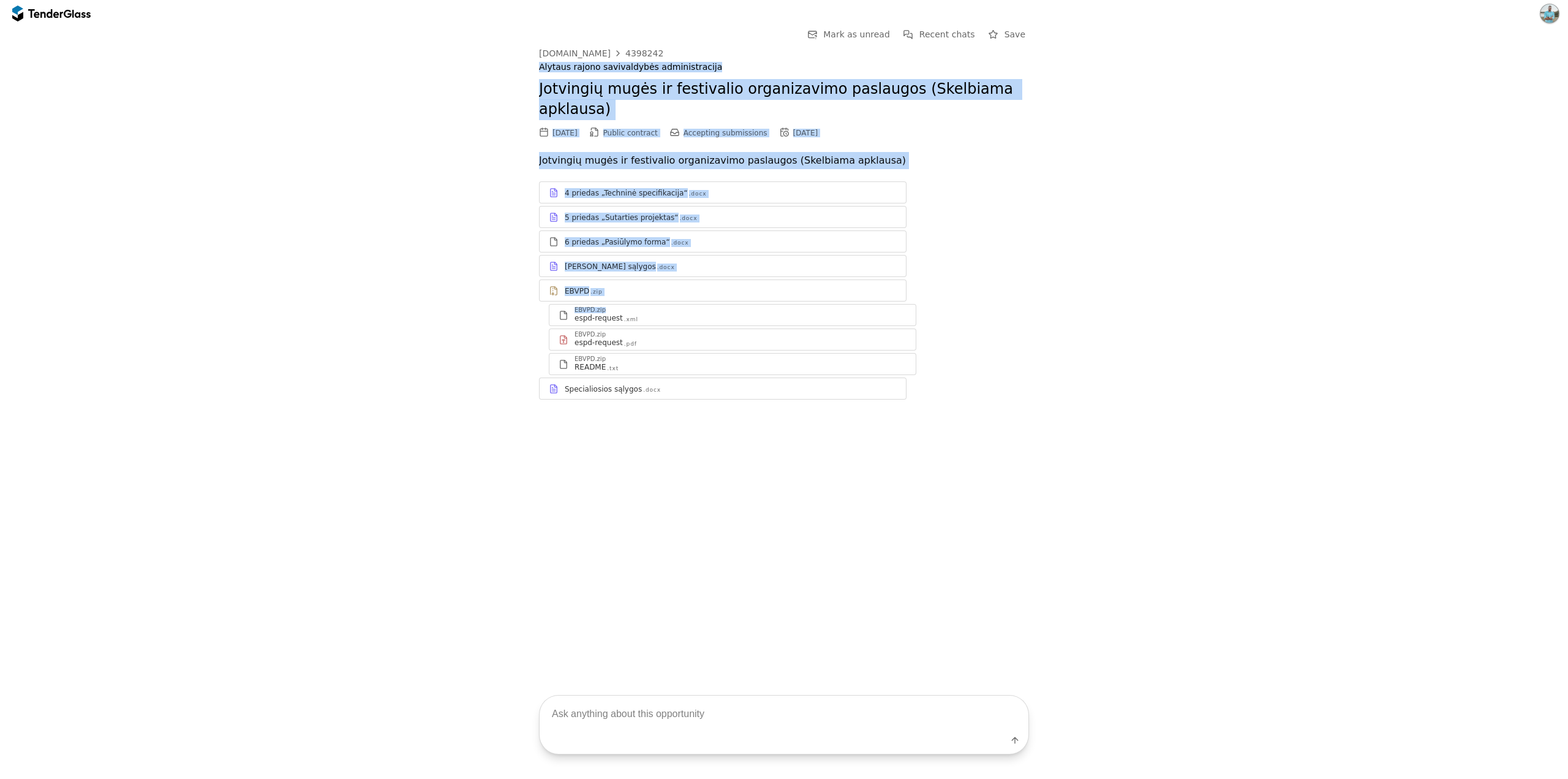
drag, startPoint x: 494, startPoint y: 78, endPoint x: 1196, endPoint y: 290, distance: 733.3
click at [1191, 290] on div "Go Back Mark as unread Recent chats Save [DOMAIN_NAME] 4398242 [GEOGRAPHIC_DATA…" at bounding box center [784, 223] width 1556 height 391
click at [1196, 290] on div "Go Back Mark as unread Recent chats Save [DOMAIN_NAME] 4398242 [GEOGRAPHIC_DATA…" at bounding box center [784, 223] width 1556 height 391
drag, startPoint x: 1114, startPoint y: 301, endPoint x: 476, endPoint y: 80, distance: 675.2
click at [476, 80] on div "Go Back Mark as unread Recent chats Save [DOMAIN_NAME] 4398242 [GEOGRAPHIC_DATA…" at bounding box center [784, 223] width 1556 height 391
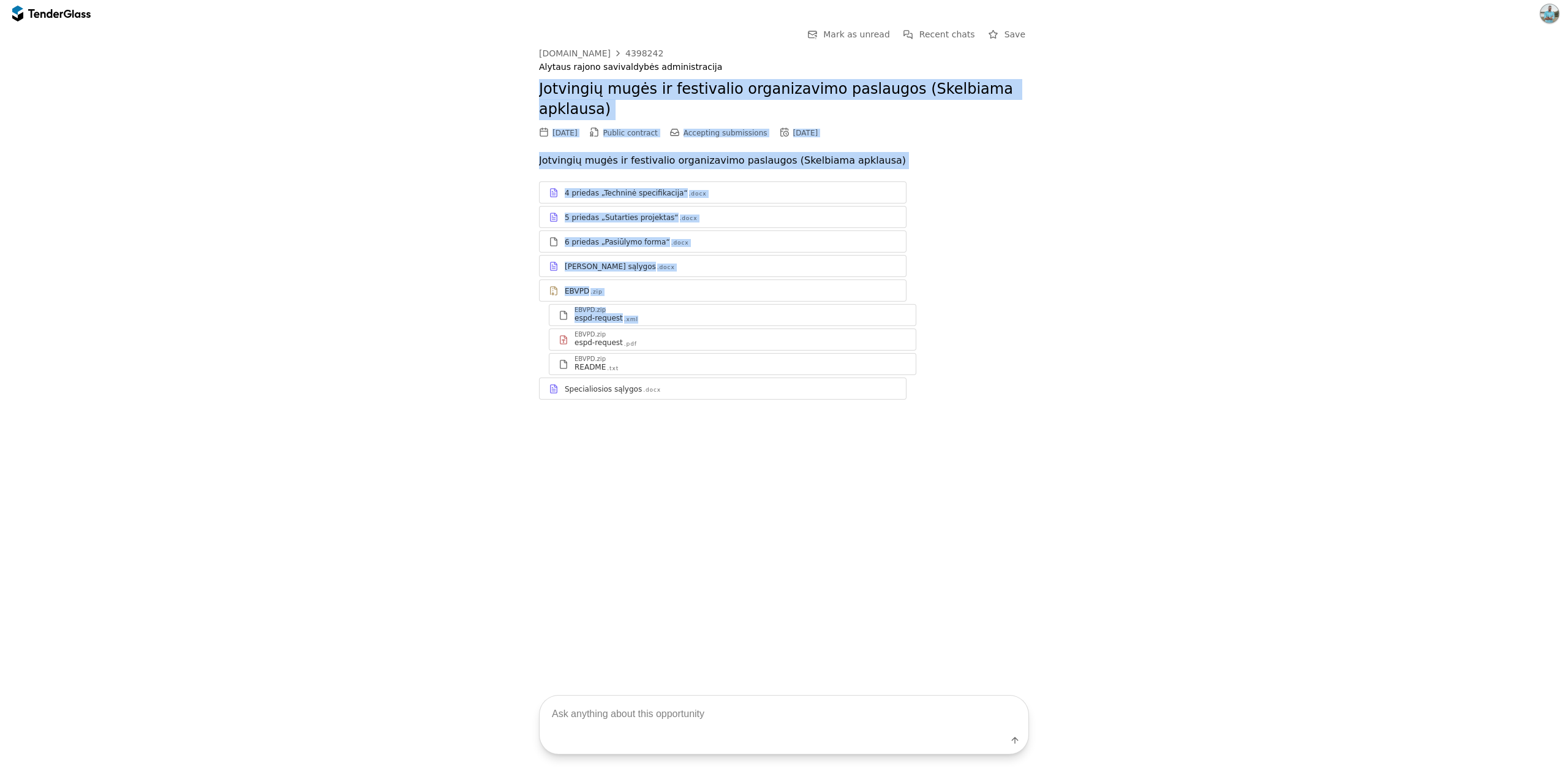
click at [476, 80] on div "Go Back Mark as unread Recent chats Save [DOMAIN_NAME] 4398242 [GEOGRAPHIC_DATA…" at bounding box center [784, 223] width 1556 height 391
drag, startPoint x: 476, startPoint y: 80, endPoint x: 1159, endPoint y: 368, distance: 741.2
click at [1158, 368] on div "Go Back Mark as unread Recent chats Save [DOMAIN_NAME] 4398242 [GEOGRAPHIC_DATA…" at bounding box center [784, 223] width 1556 height 391
click at [1159, 368] on div "Go Back Mark as unread Recent chats Save [DOMAIN_NAME] 4398242 [GEOGRAPHIC_DATA…" at bounding box center [784, 223] width 1556 height 391
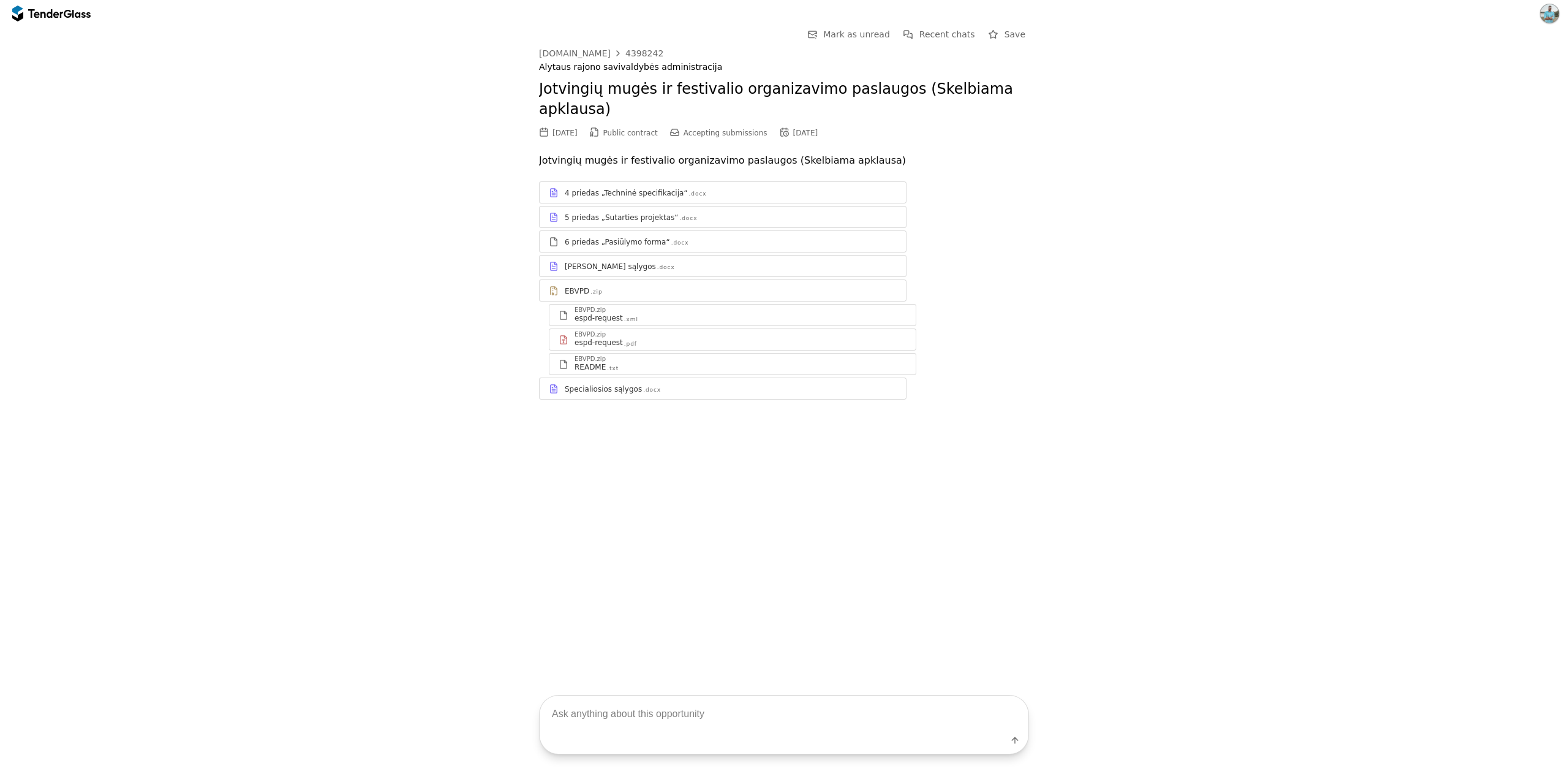
click at [726, 188] on div "4 priedas „Techninė specifikacija“ .docx" at bounding box center [731, 193] width 332 height 10
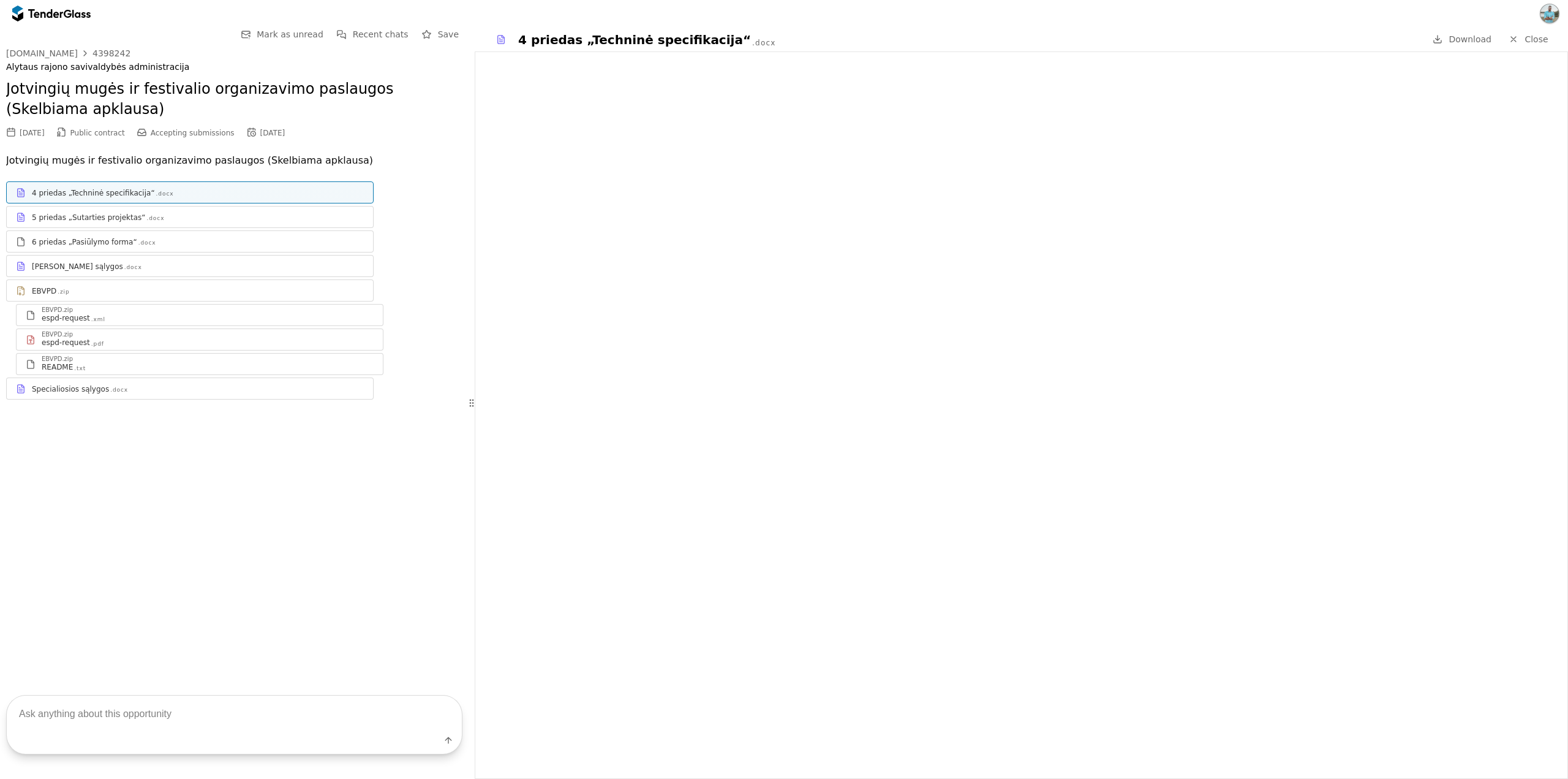
click at [149, 715] on textarea at bounding box center [234, 713] width 455 height 36
type textarea "Sveiki"
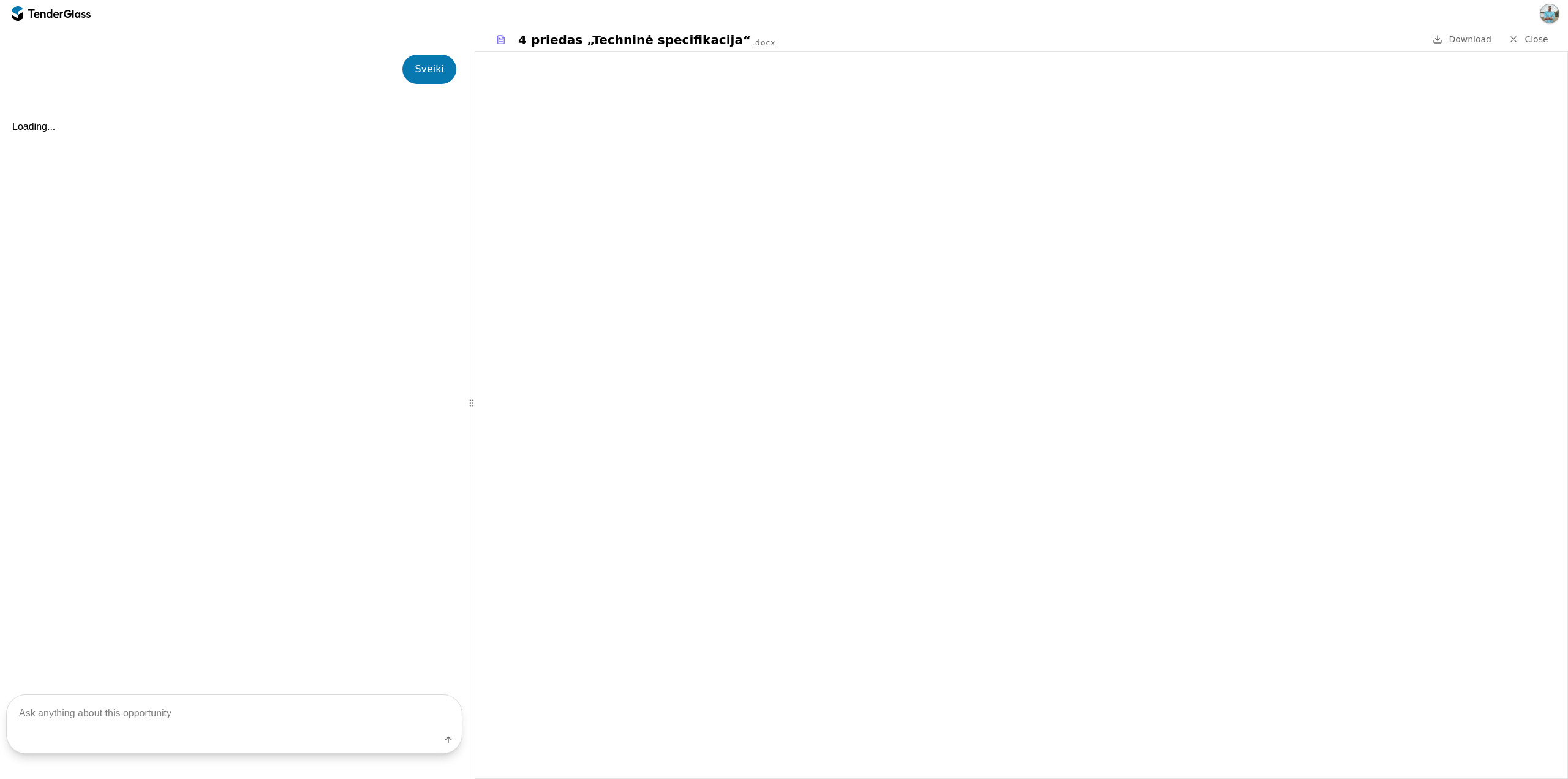
scroll to position [390, 0]
click at [154, 713] on textarea at bounding box center [234, 713] width 455 height 36
type textarea "koks biudzetas?"
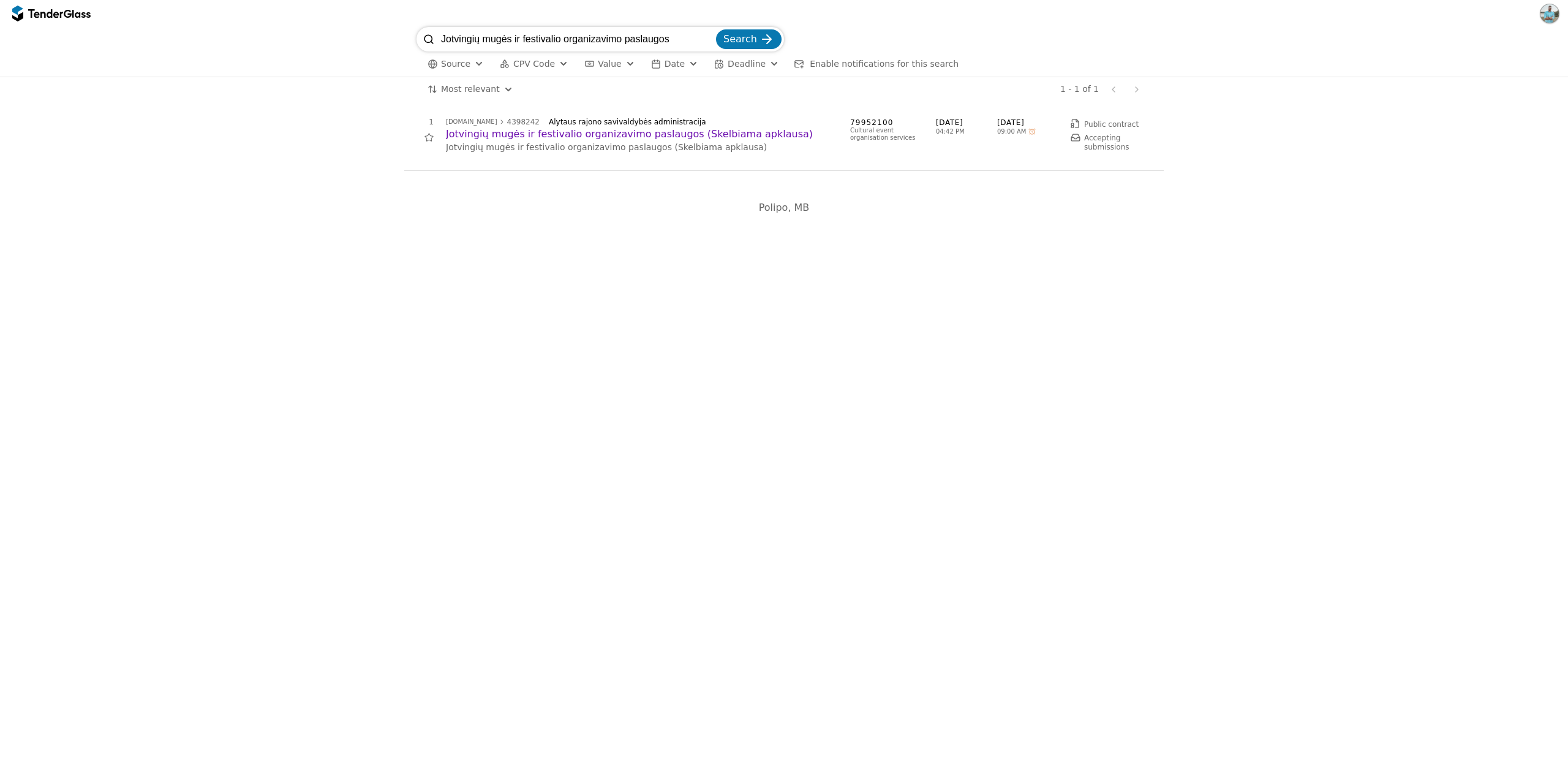
drag, startPoint x: 697, startPoint y: 38, endPoint x: 359, endPoint y: 21, distance: 338.4
click at [360, 21] on div "Jotvingių mugės ir festivalio organizavimo paslaugos Search Source CPV Code Typ…" at bounding box center [784, 390] width 1568 height 779
paste input "Konferencijos apie kibernetinio saugumo reikalavimų įgyvendinimą"
type input "Konferencijos apie kibernetinio saugumo reikalavimų įgyvendinimą organizavimo p…"
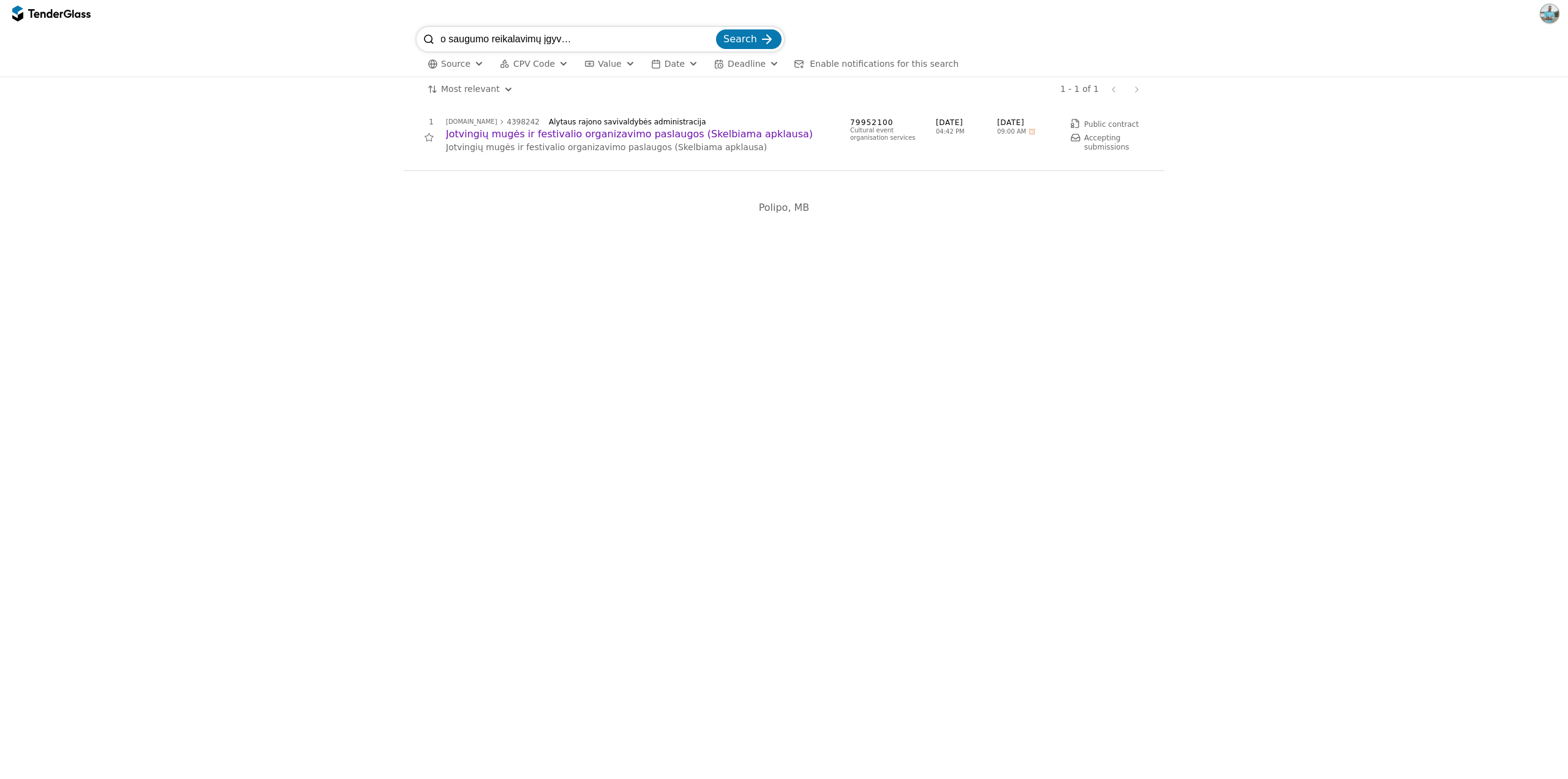
scroll to position [0, 0]
click at [752, 42] on span "Search" at bounding box center [740, 39] width 33 height 11
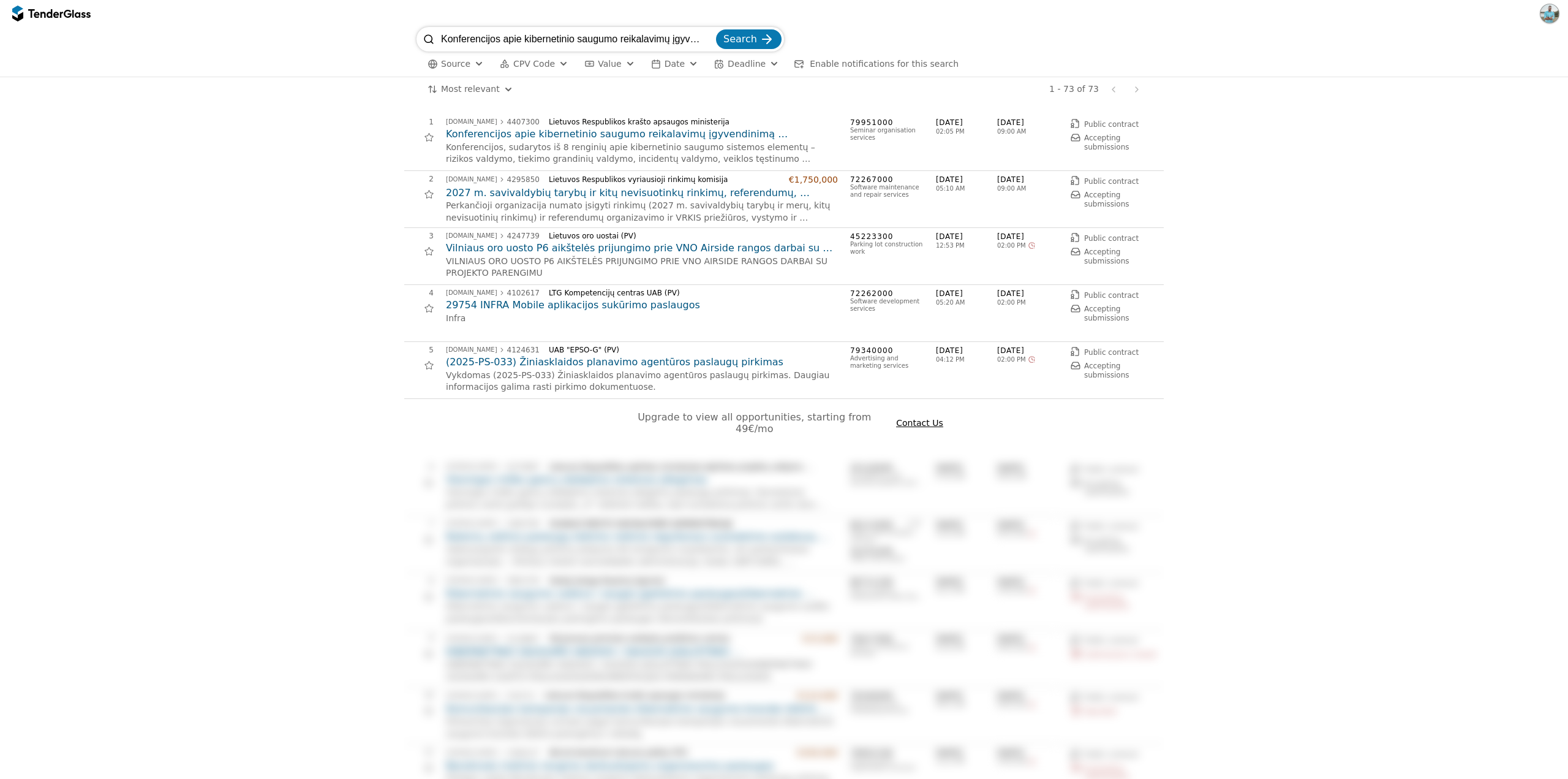
click at [470, 133] on h2 "Konferencijos apie kibernetinio saugumo reikalavimų įgyvendinimą organizavimo p…" at bounding box center [642, 134] width 392 height 13
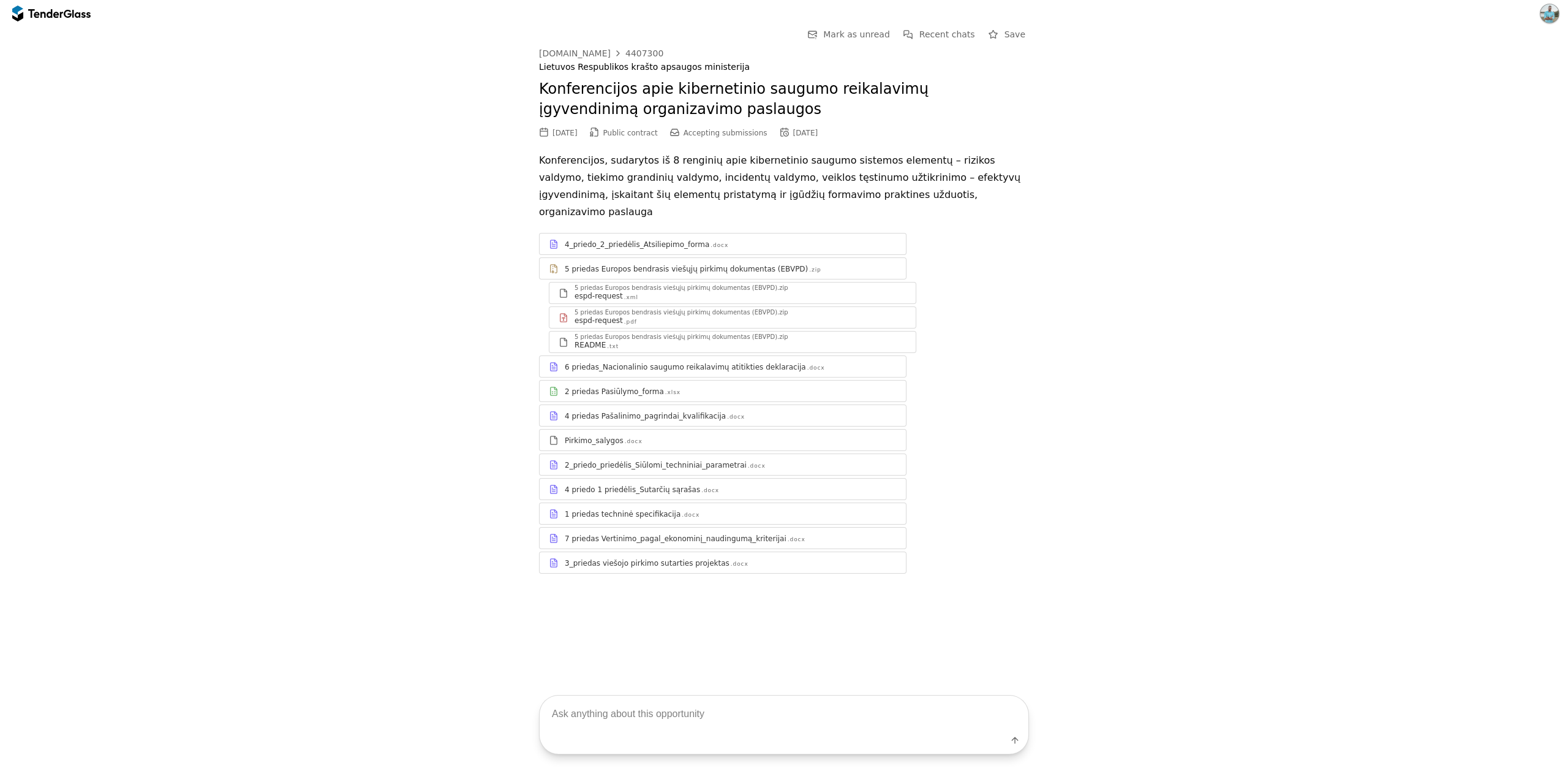
click at [739, 408] on div "4 priedas Pašalinimo_pagrindai_kvalifikacija .docx" at bounding box center [723, 416] width 367 height 15
